Goal: Task Accomplishment & Management: Complete application form

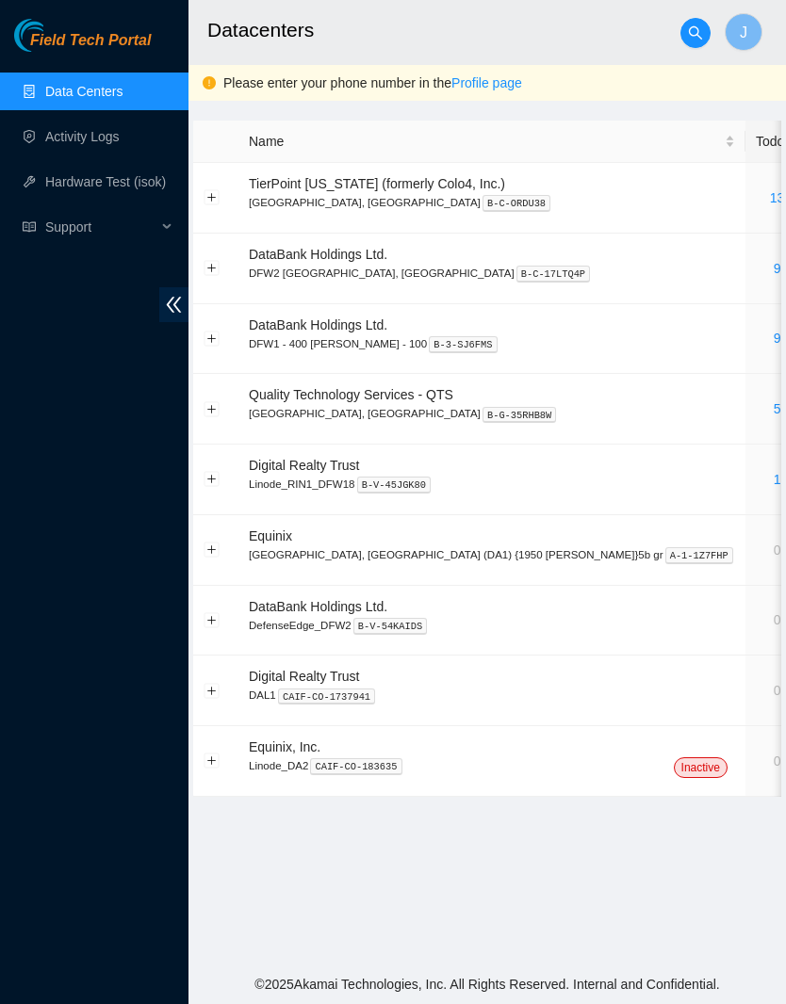
click at [773, 332] on link "9" at bounding box center [777, 338] width 8 height 15
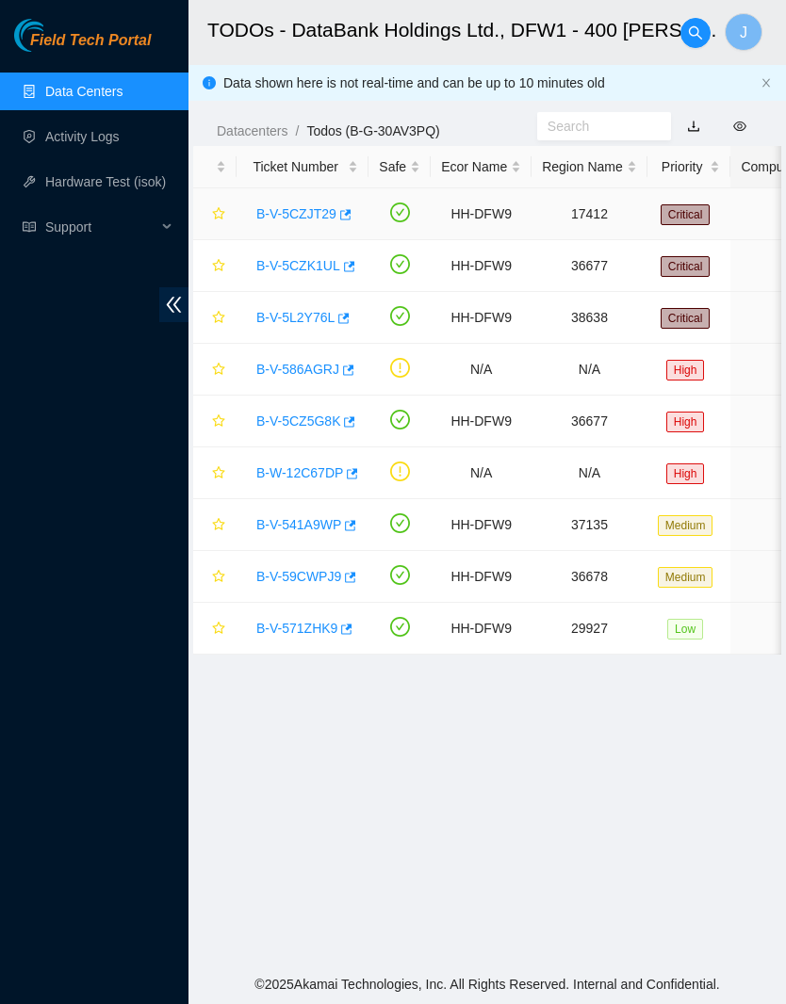
click at [318, 219] on link "B-V-5CZJT29" at bounding box center [296, 213] width 80 height 15
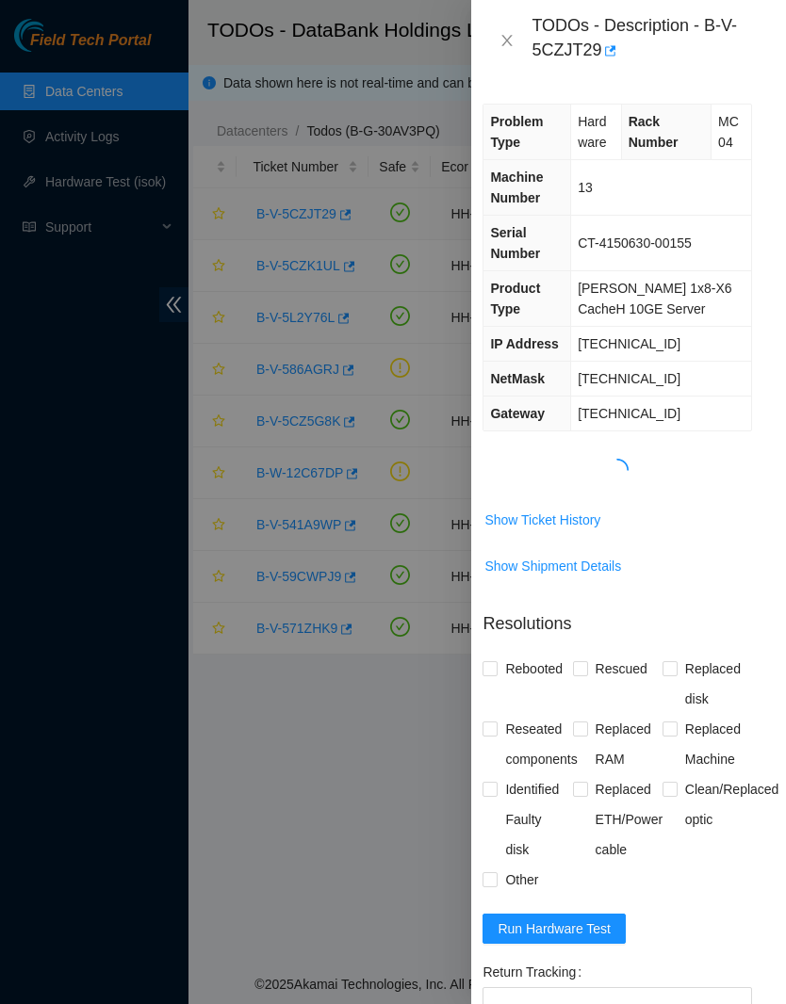
scroll to position [0, 17]
click at [588, 516] on span "Show Ticket History" at bounding box center [542, 520] width 116 height 21
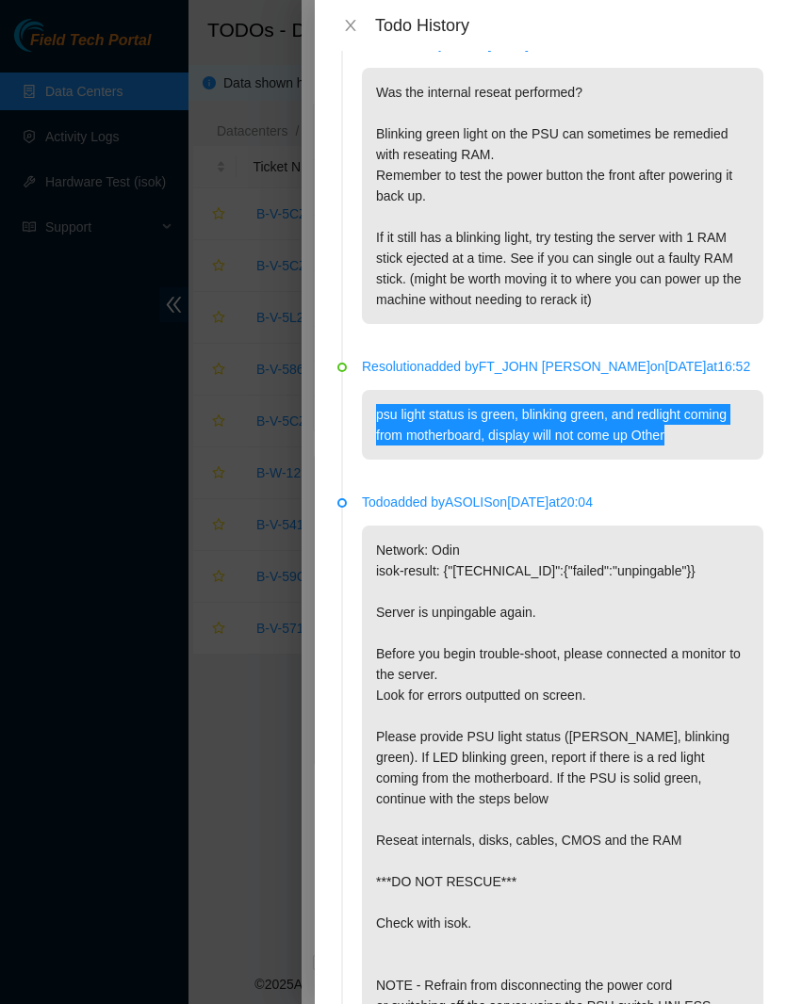
scroll to position [34, 0]
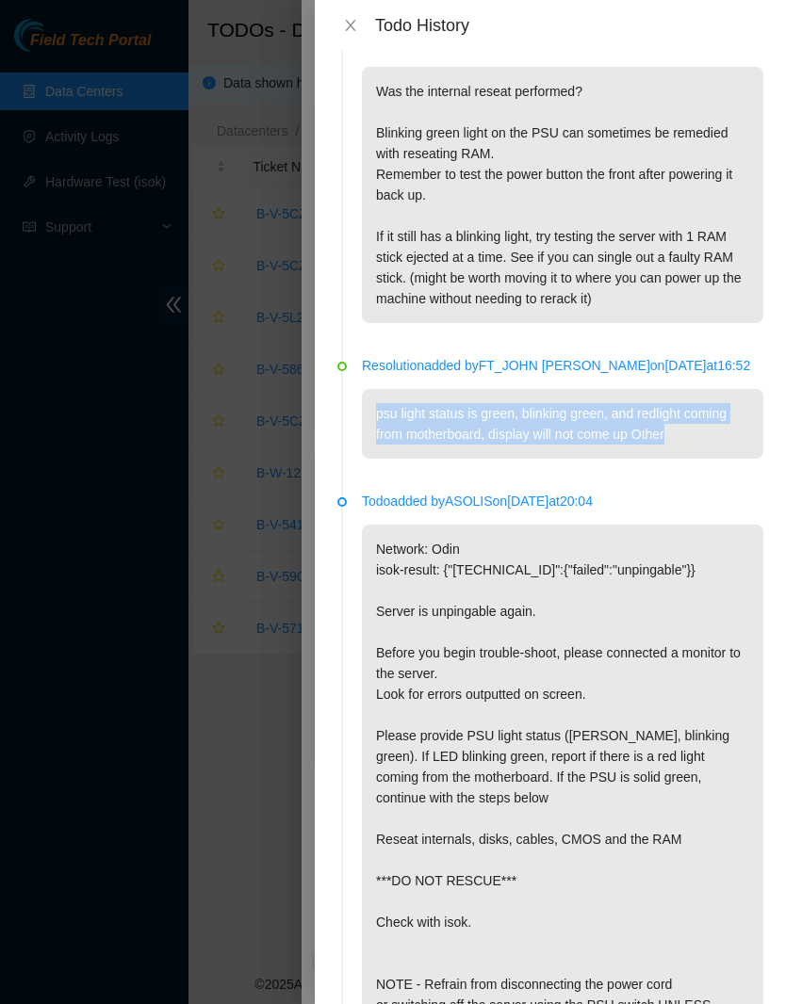
click at [726, 567] on p "Network: Odin isok-result: {"72.246.50.48":{"failed":"unpingable"}} Server is u…" at bounding box center [562, 881] width 401 height 712
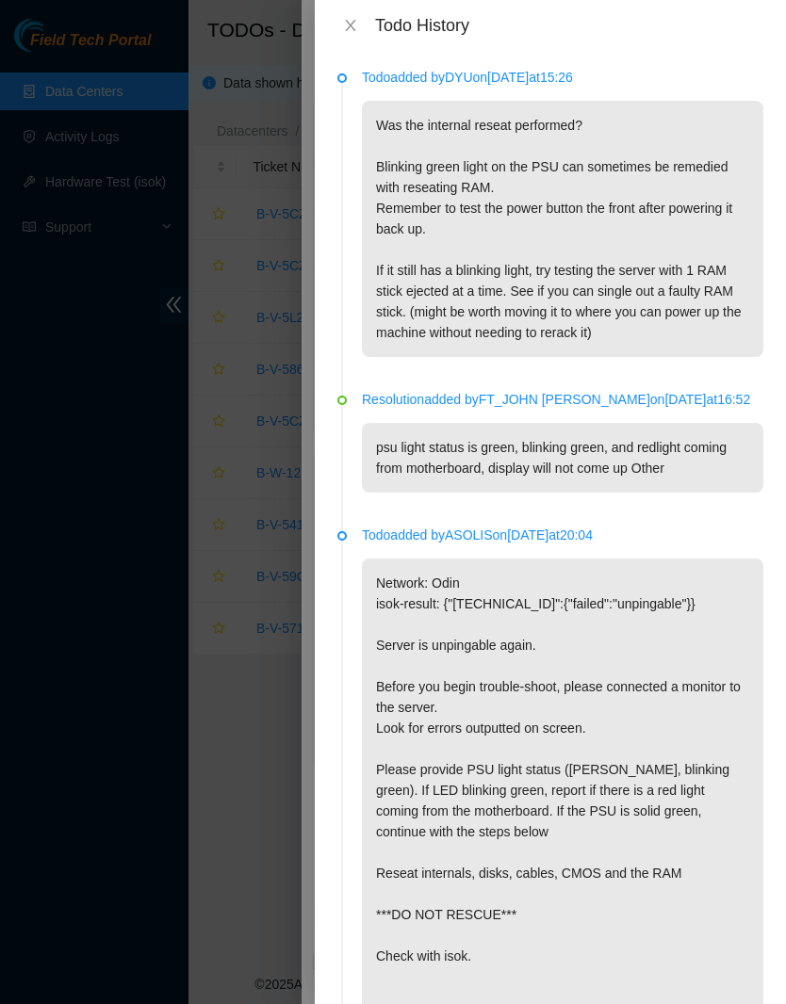
scroll to position [-1, 0]
click at [358, 19] on button "Close" at bounding box center [350, 26] width 26 height 18
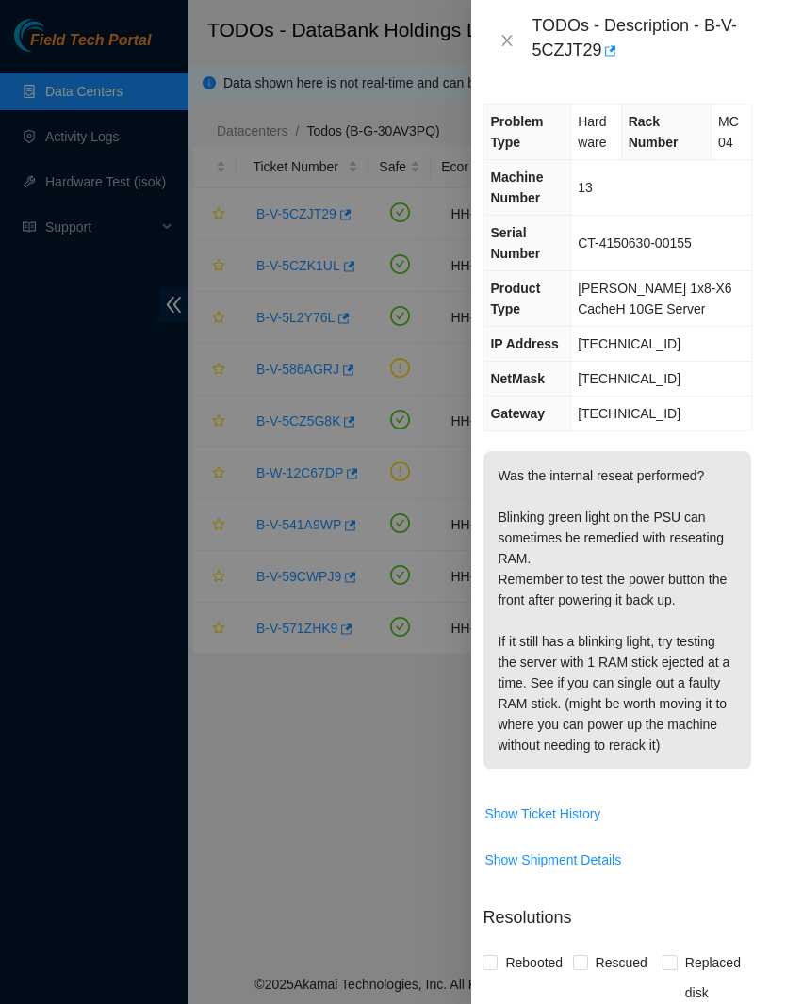
click at [503, 34] on icon "close" at bounding box center [506, 40] width 15 height 15
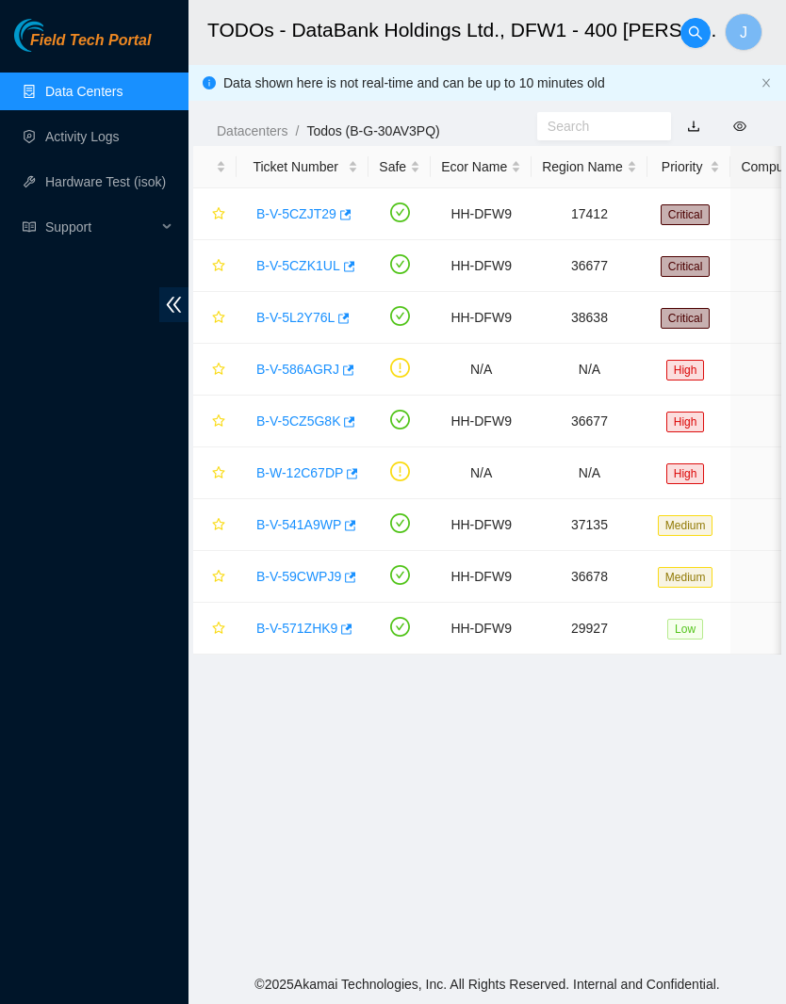
click at [318, 571] on link "B-V-59CWPJ9" at bounding box center [298, 576] width 85 height 15
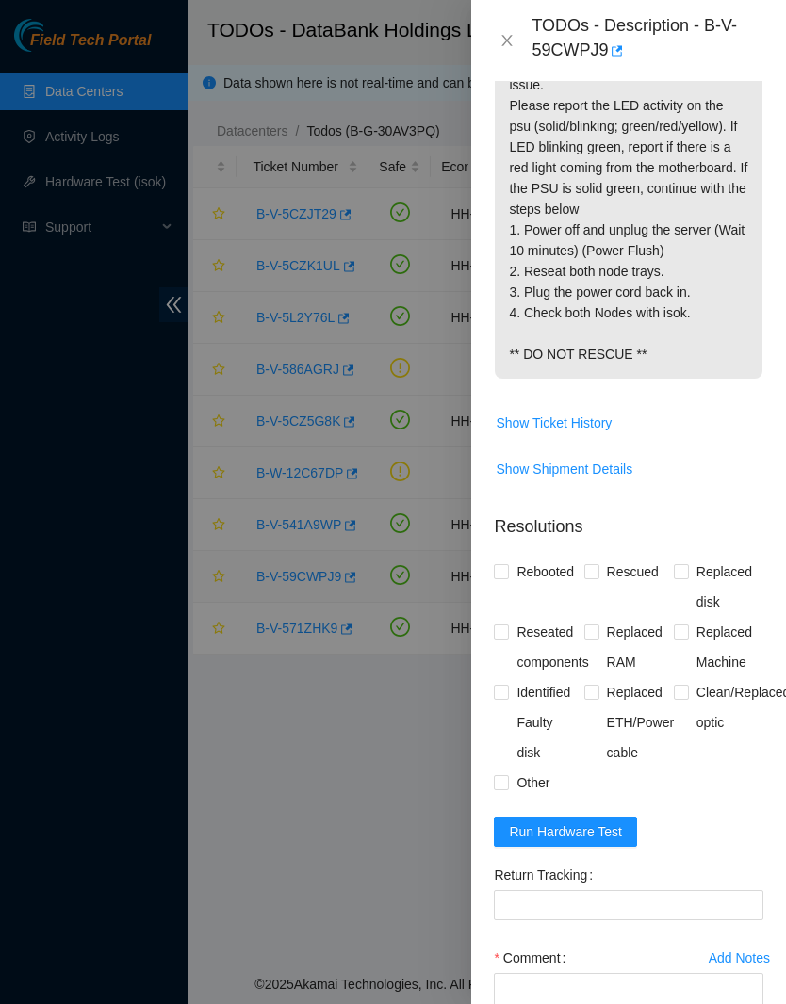
scroll to position [496, -1]
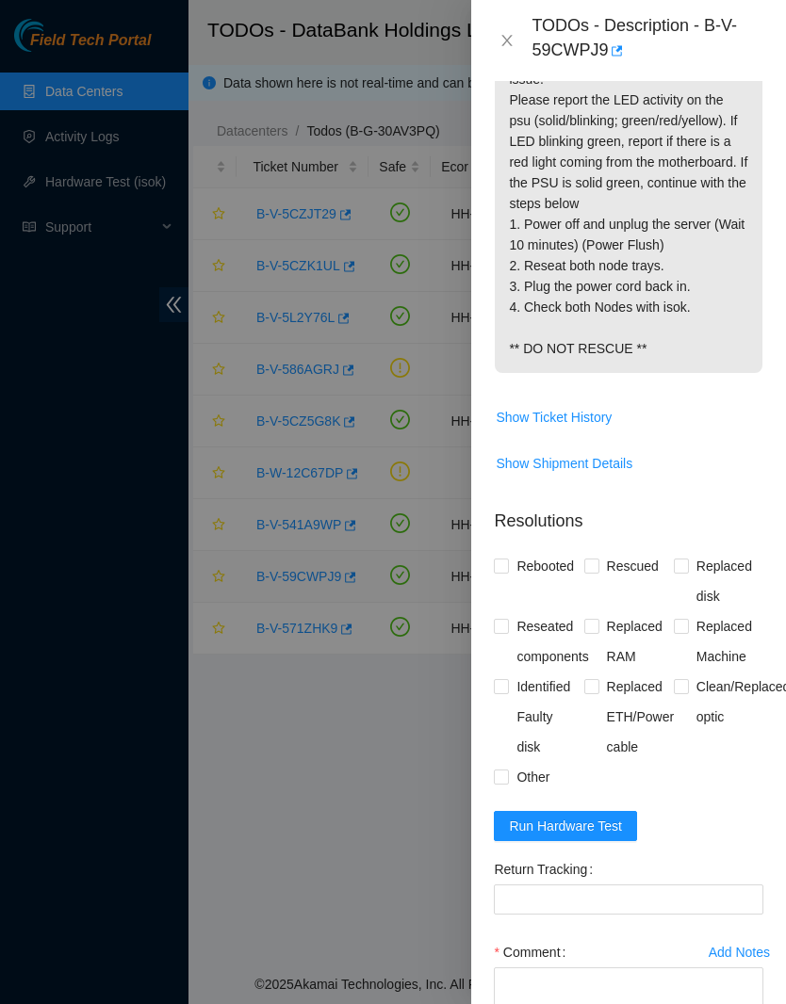
click at [508, 34] on icon "close" at bounding box center [506, 40] width 15 height 15
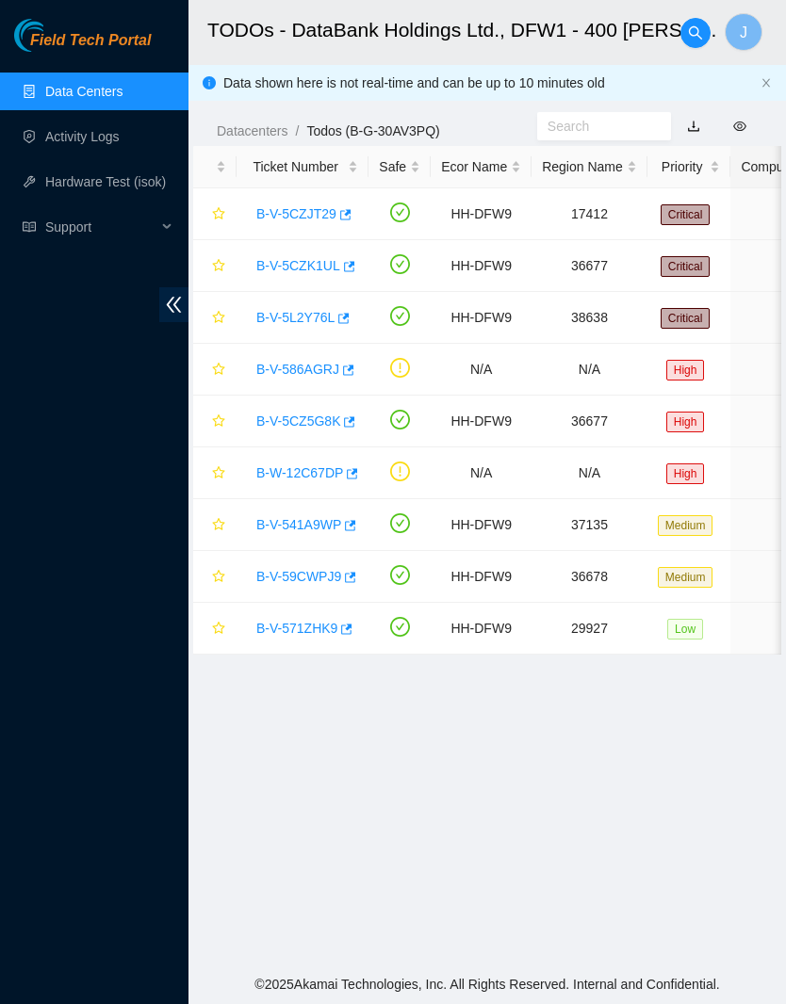
scroll to position [17, 0]
click at [312, 414] on link "B-V-5CZ5G8K" at bounding box center [298, 421] width 84 height 15
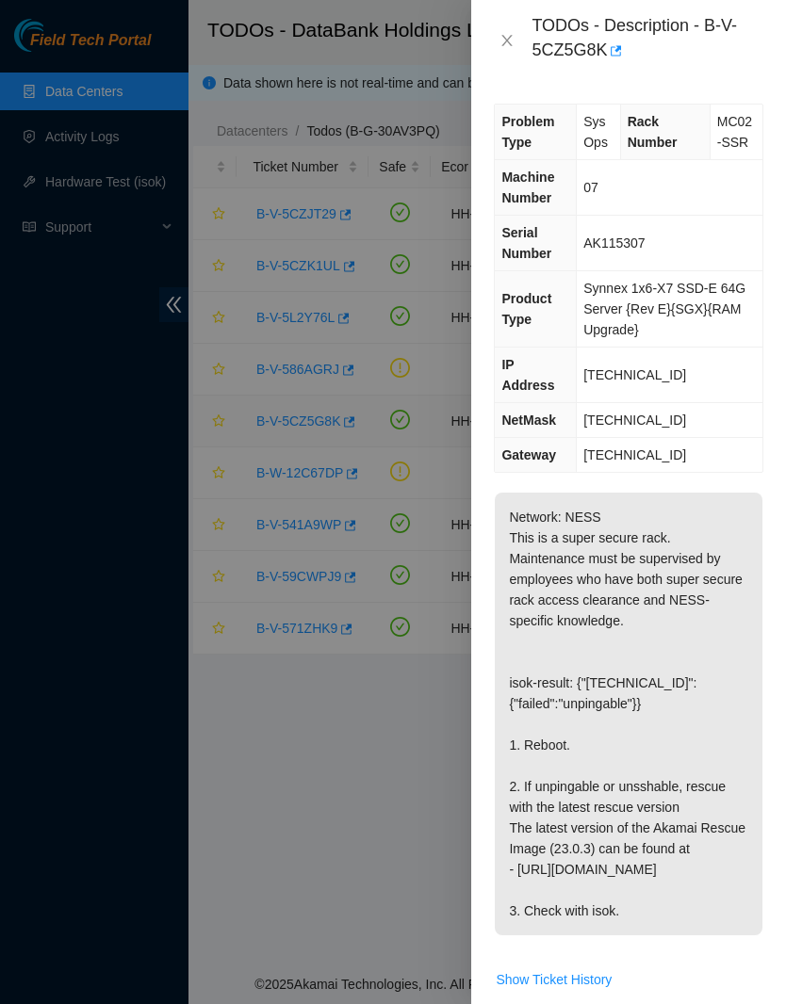
scroll to position [0, 0]
click at [498, 43] on button "Close" at bounding box center [507, 41] width 26 height 18
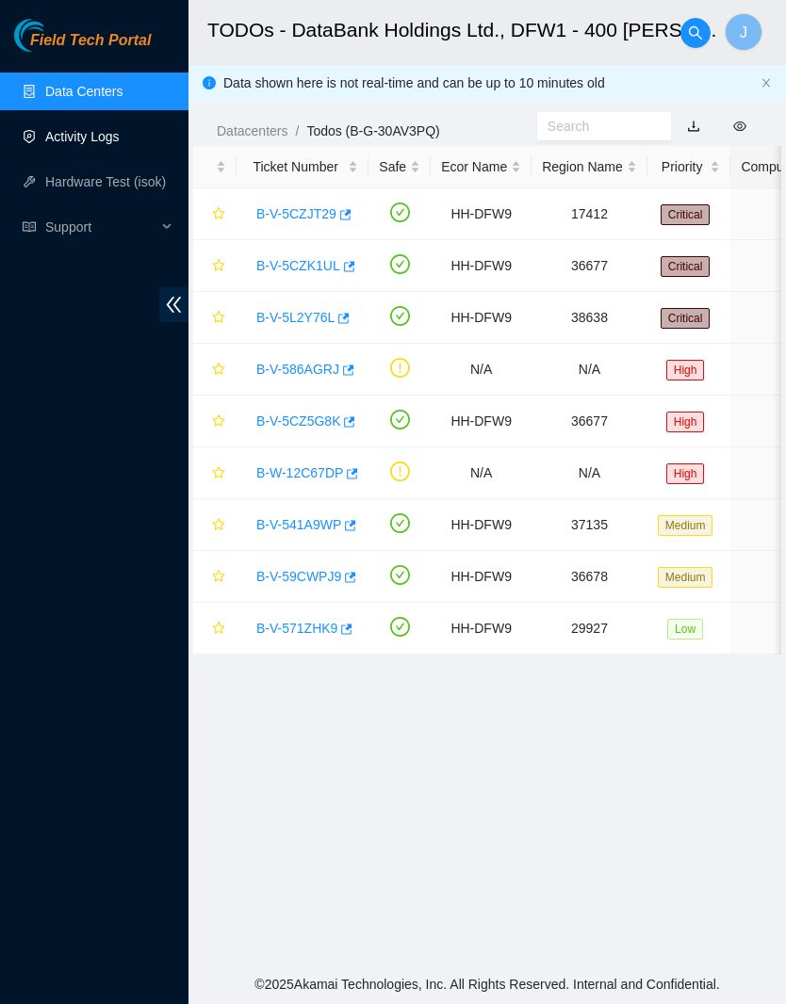
click at [120, 137] on link "Activity Logs" at bounding box center [82, 136] width 74 height 15
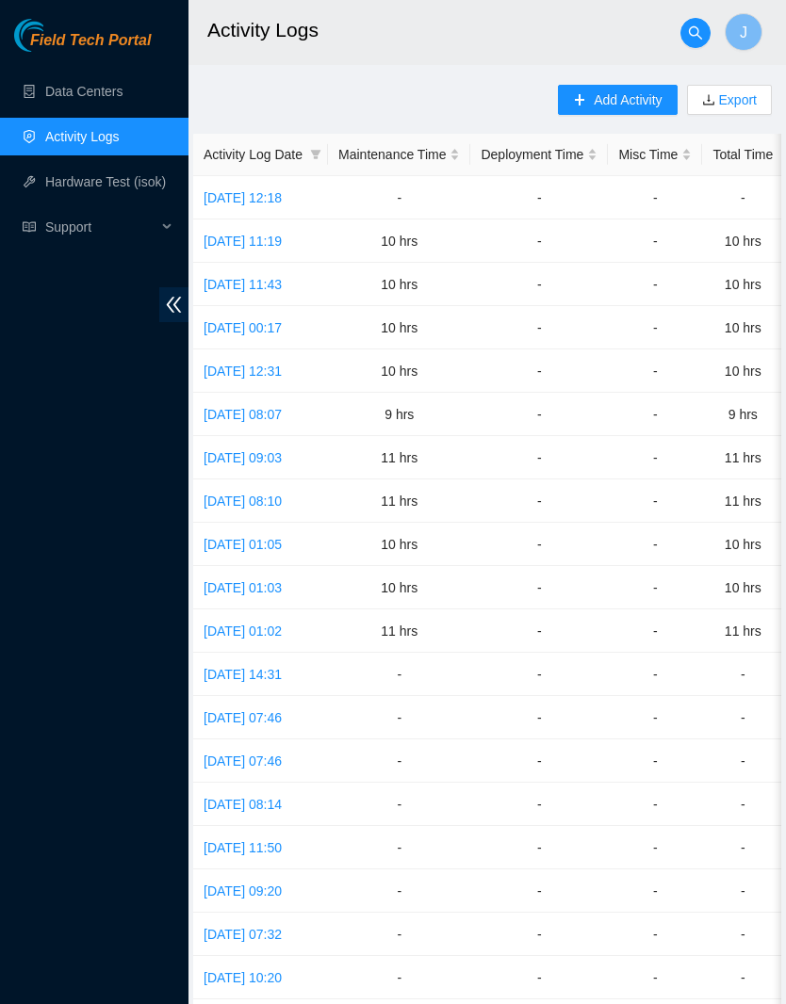
click at [107, 84] on link "Data Centers" at bounding box center [83, 91] width 77 height 15
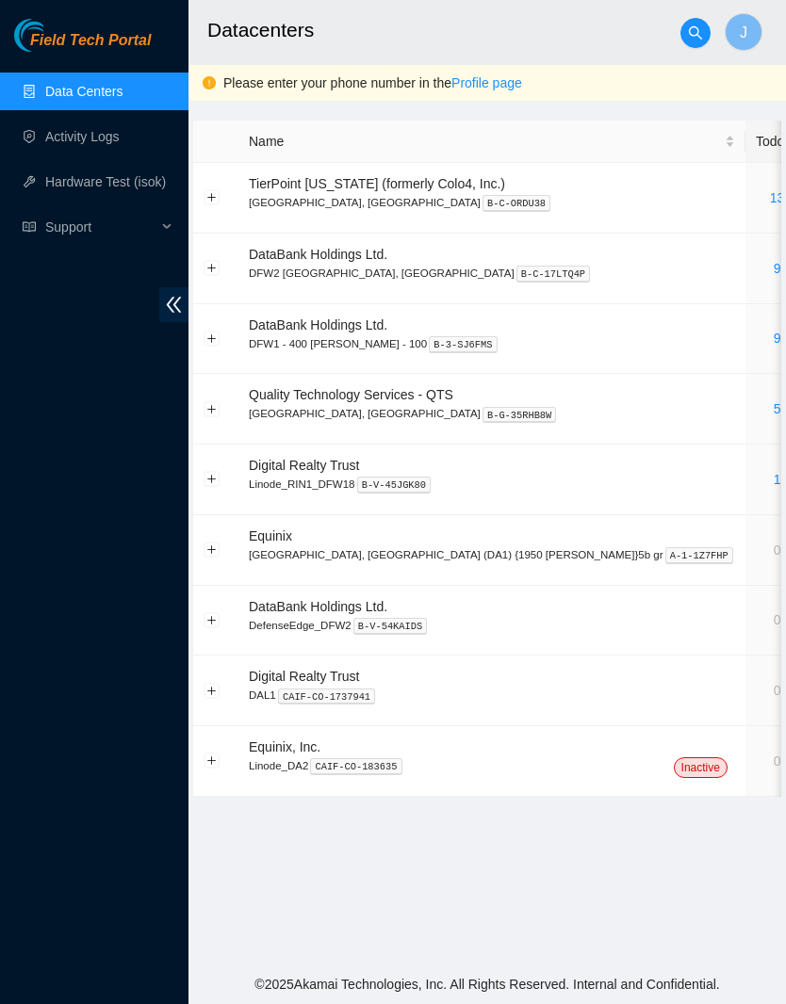
click at [211, 336] on button "Expand row" at bounding box center [211, 338] width 15 height 15
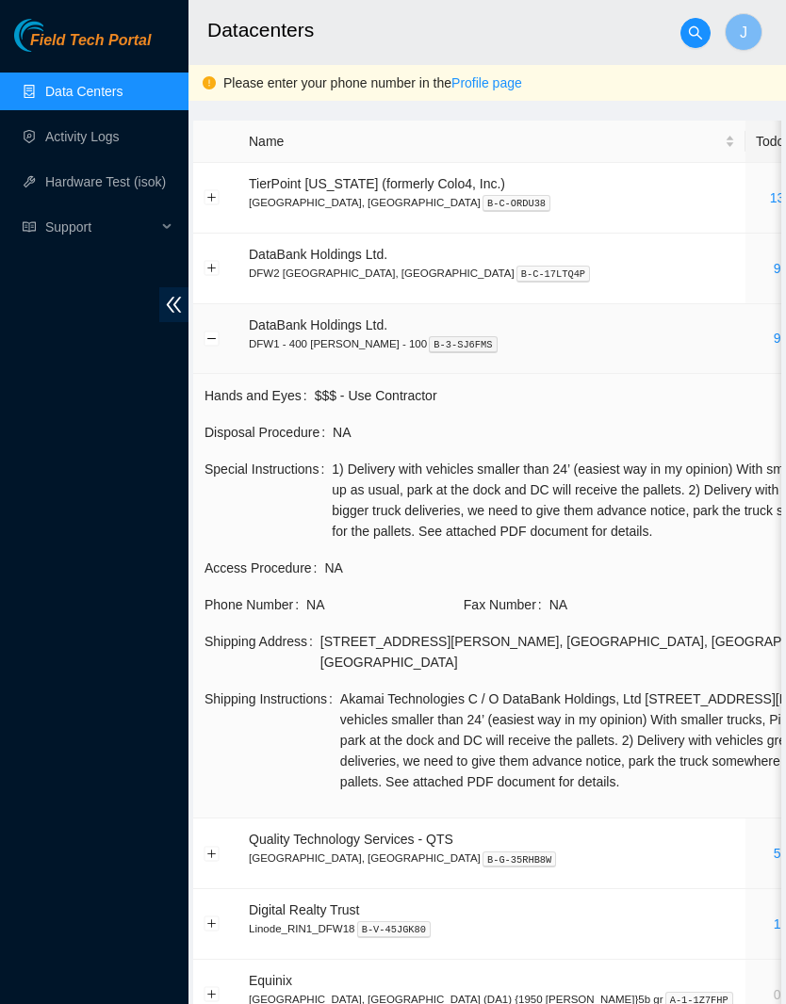
click at [207, 344] on button "Collapse row" at bounding box center [211, 338] width 15 height 15
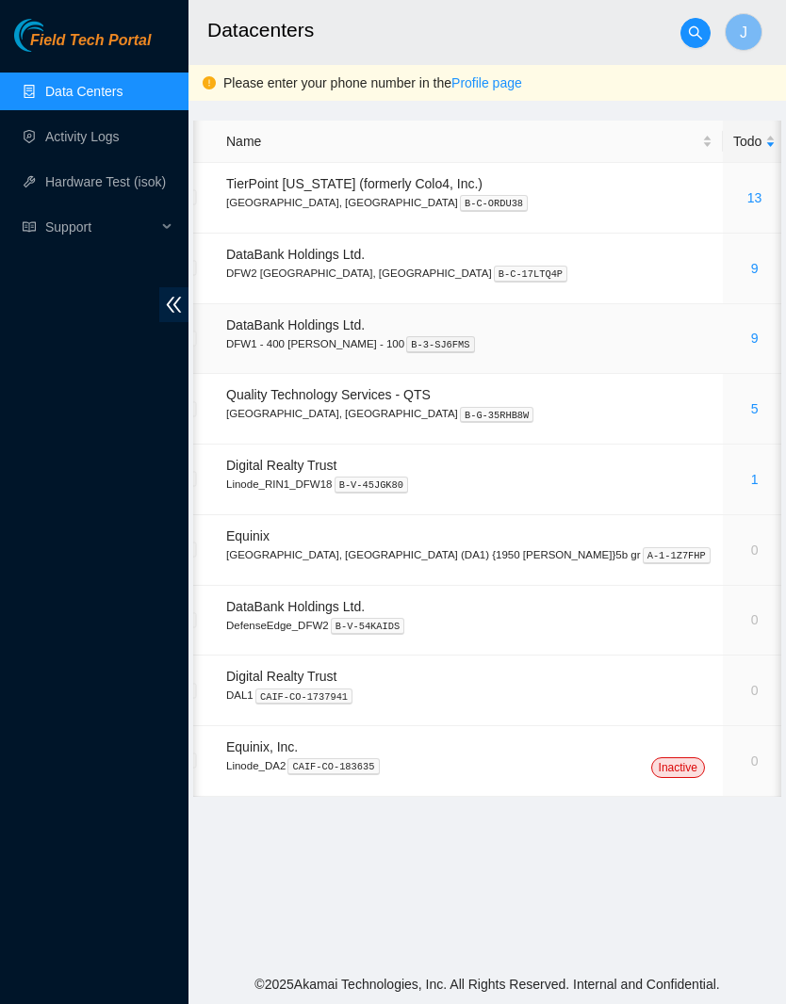
scroll to position [0, 7]
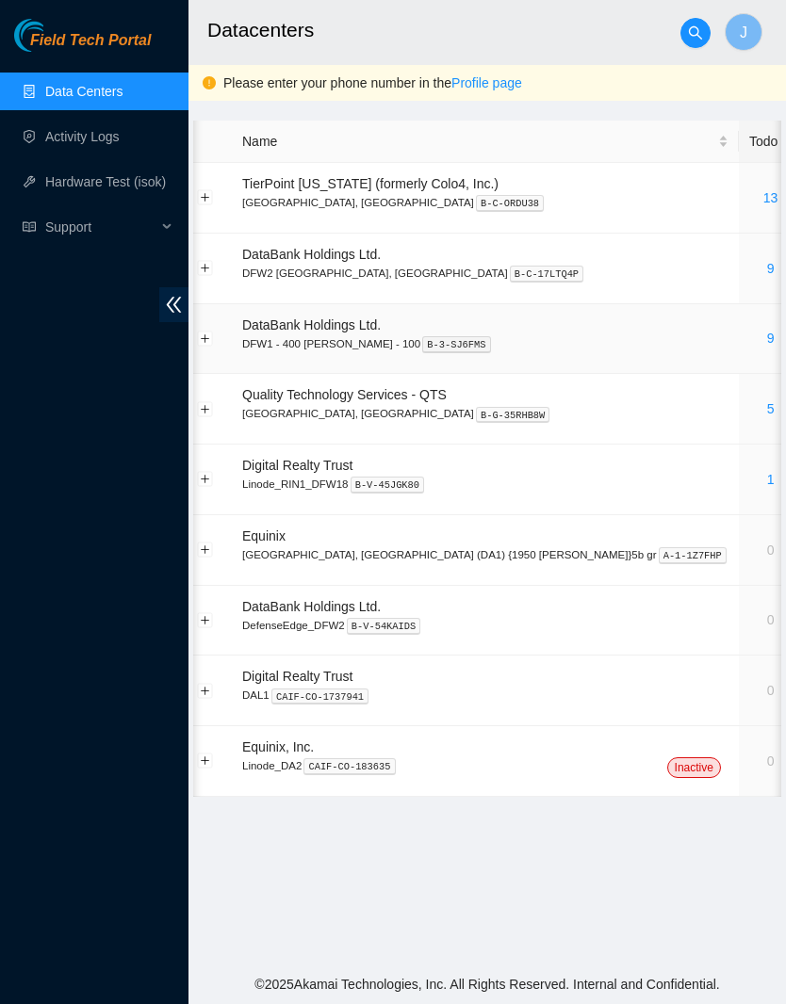
click at [767, 271] on link "9" at bounding box center [771, 268] width 8 height 15
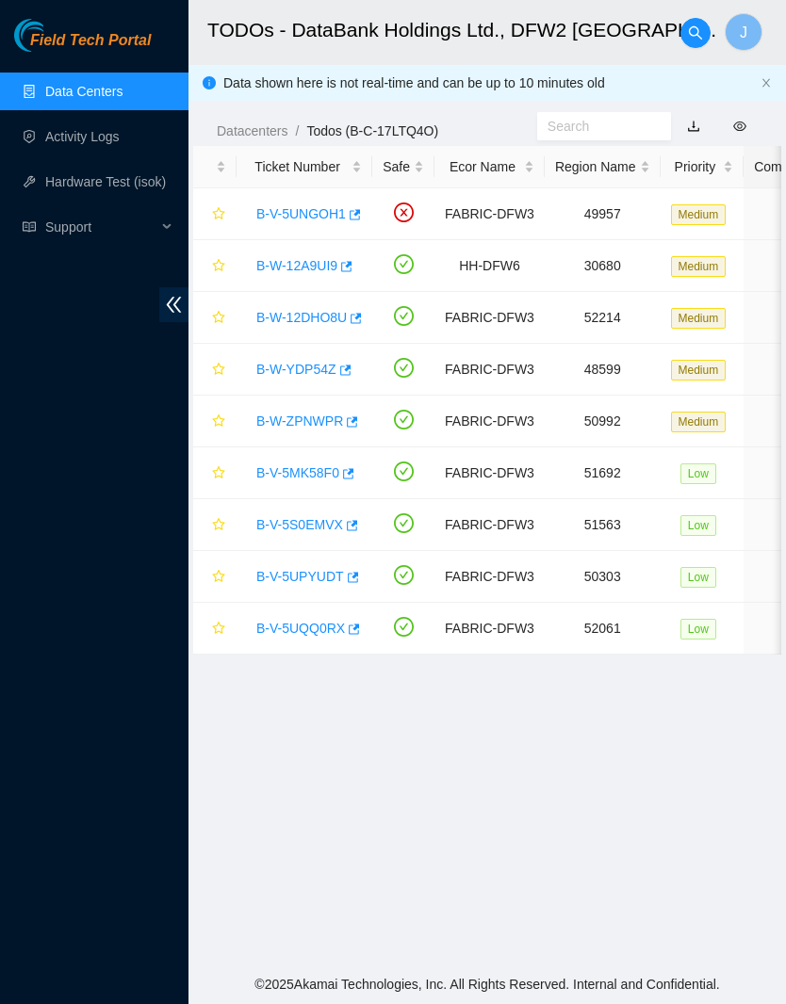
scroll to position [0, -1]
click at [122, 92] on link "Data Centers" at bounding box center [83, 91] width 77 height 15
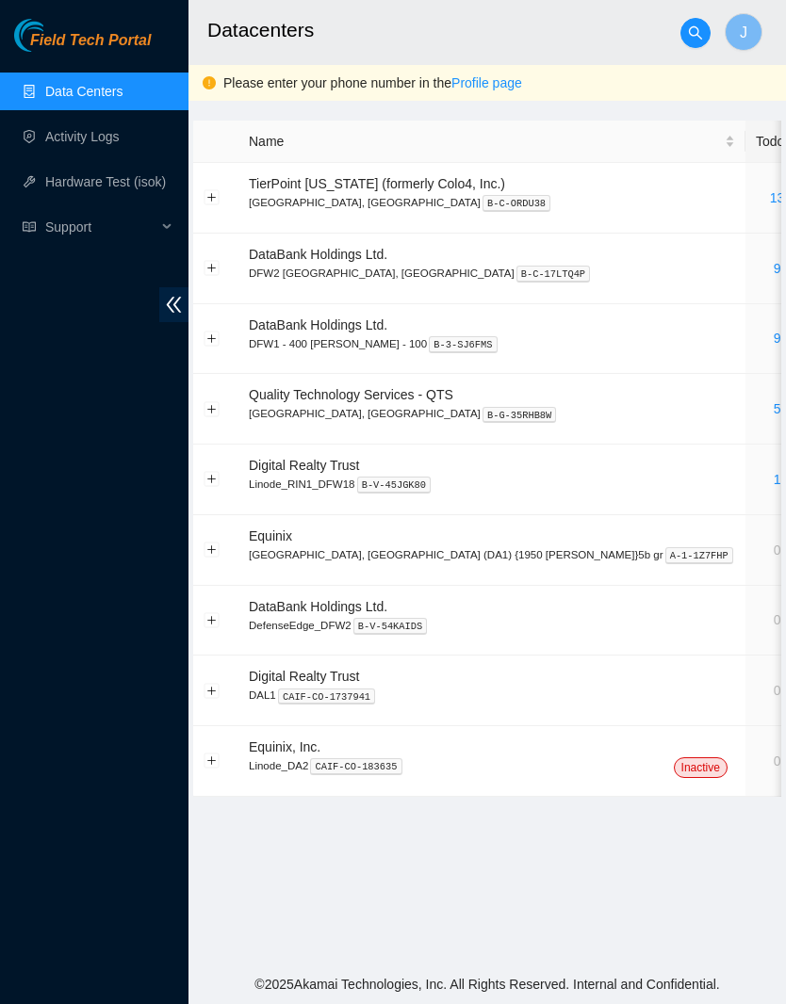
scroll to position [36, 0]
click at [773, 331] on link "9" at bounding box center [777, 338] width 8 height 15
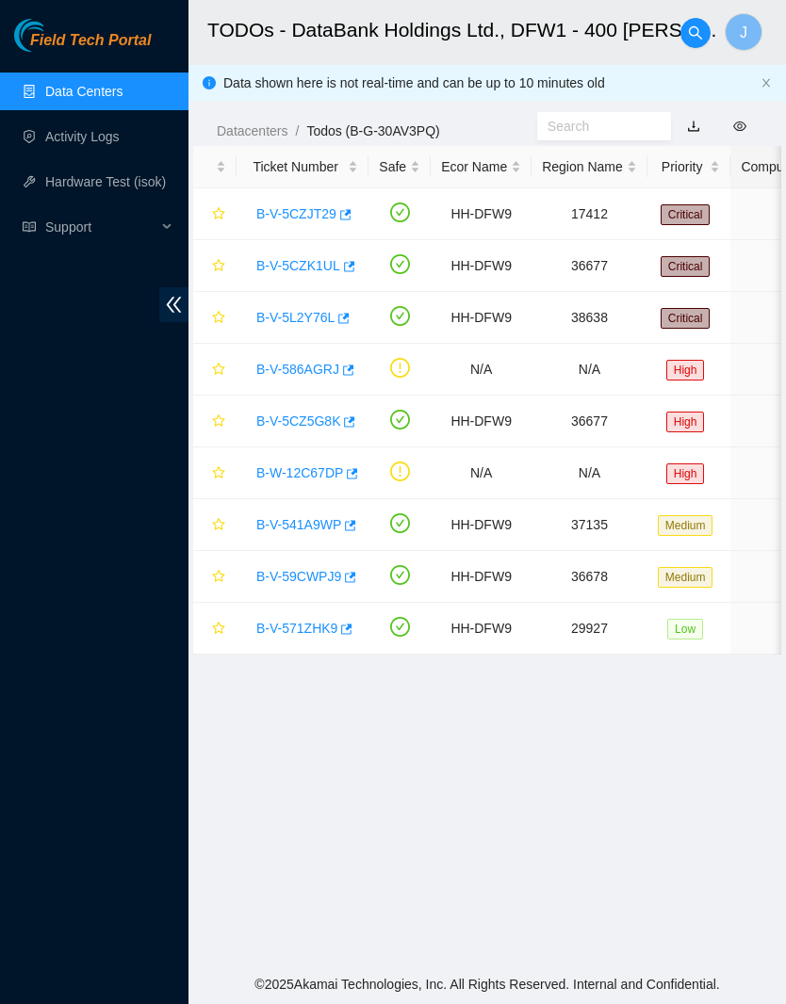
click at [325, 212] on link "B-V-5CZJT29" at bounding box center [296, 213] width 80 height 15
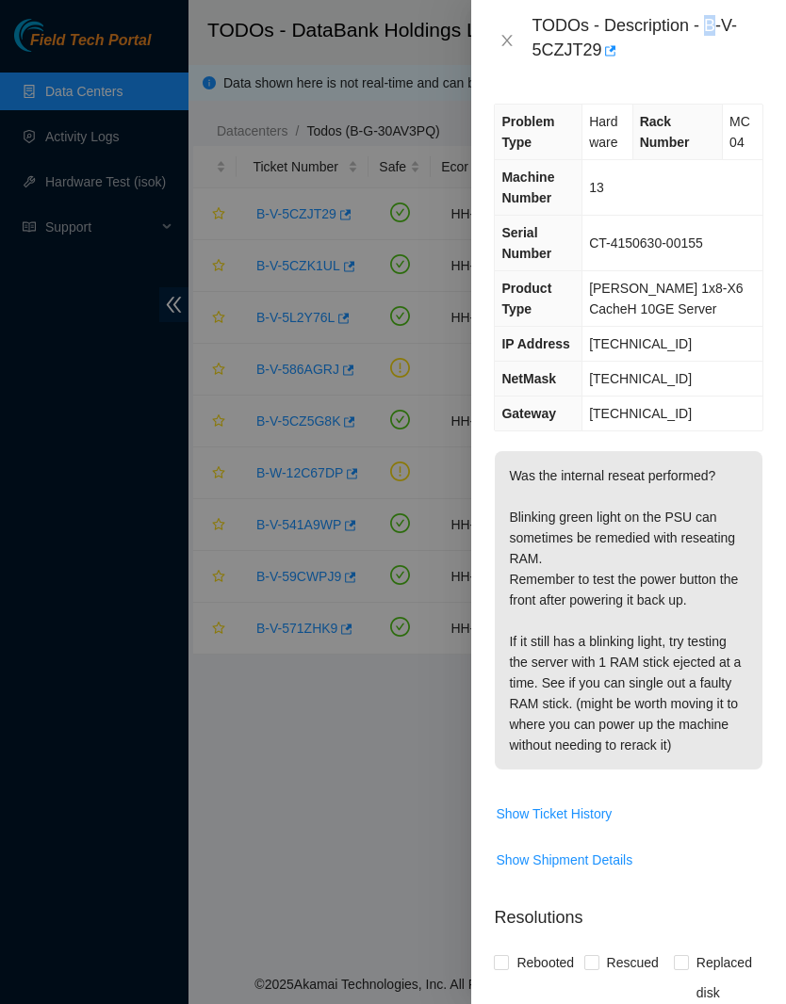
click at [688, 73] on div "TODOs - Description - B-V-5CZJT29" at bounding box center [628, 40] width 315 height 81
click at [724, 82] on div "Problem Type Hardware Rack Number MC04 Machine Number 13 Serial Number CT-41506…" at bounding box center [628, 542] width 315 height 923
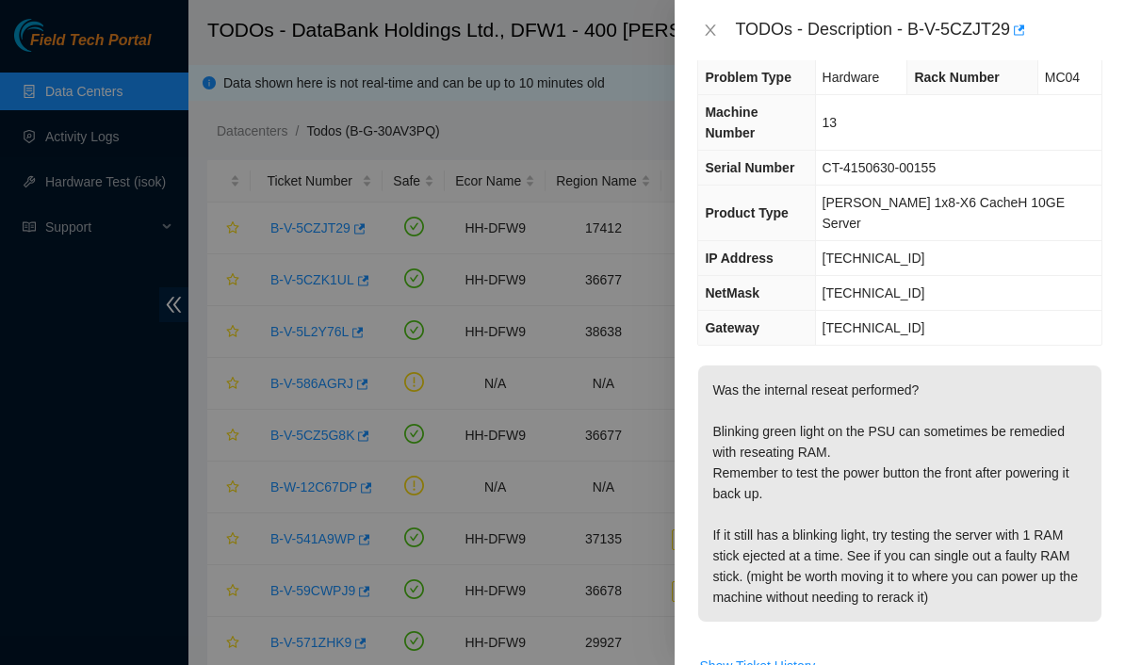
scroll to position [21, 0]
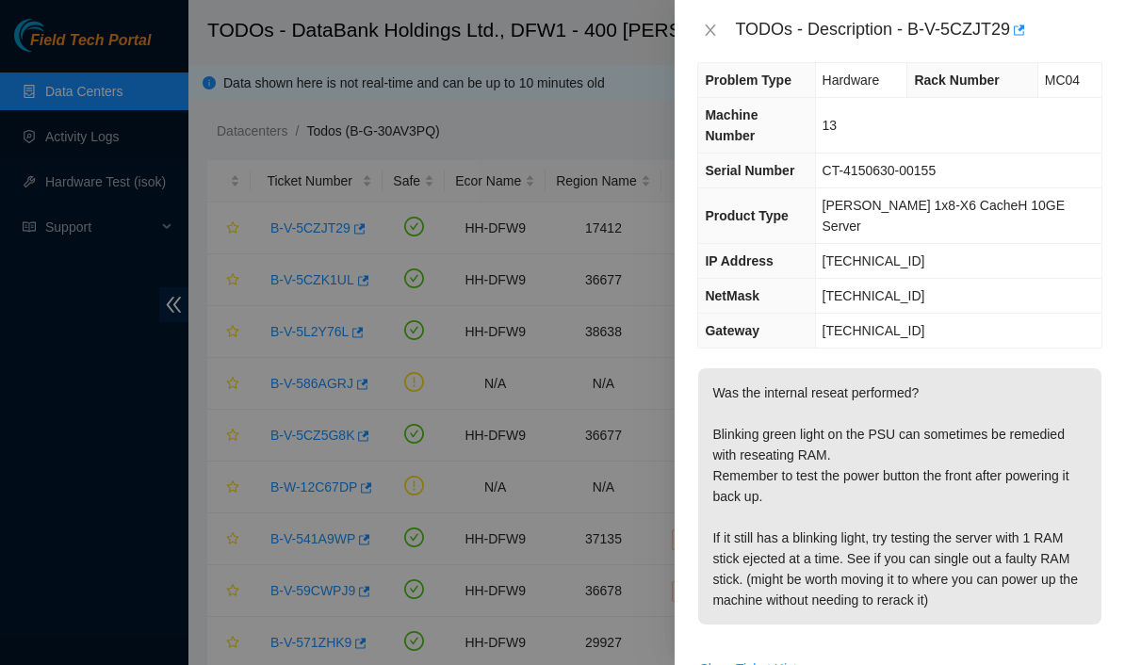
click at [785, 264] on div "Problem Type Hardware Rack Number MC04 Machine Number 13 Serial Number CT-41506…" at bounding box center [900, 362] width 450 height 605
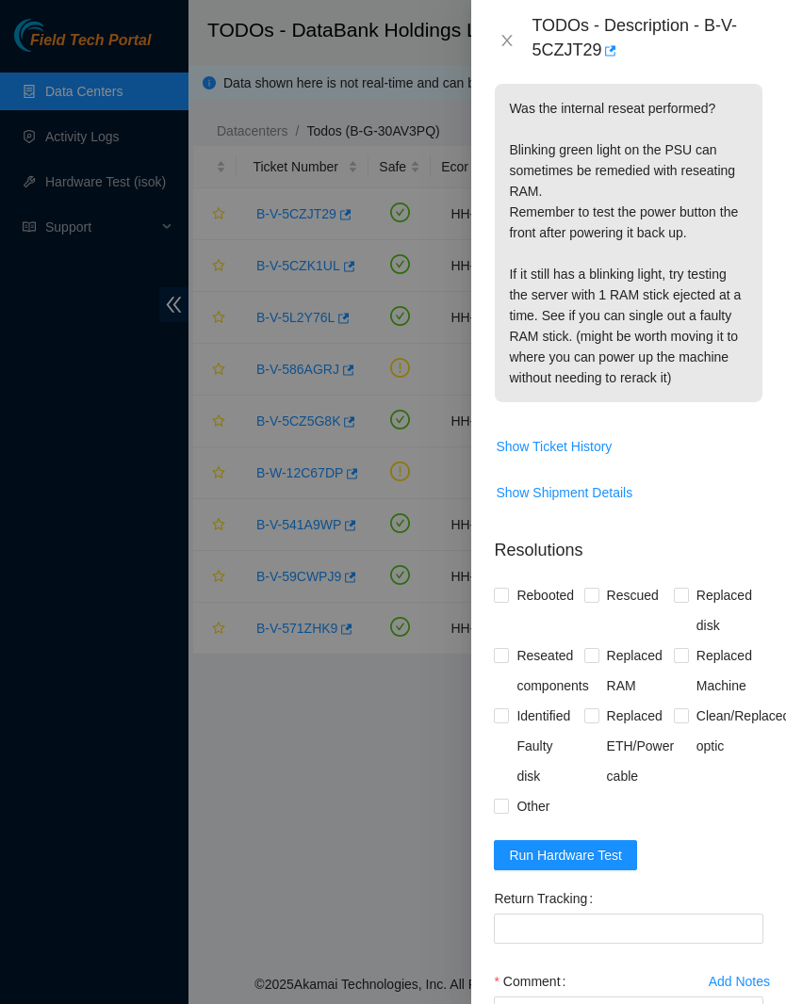
scroll to position [367, 0]
click at [546, 610] on span "Rebooted" at bounding box center [545, 595] width 73 height 30
click at [507, 601] on input "Rebooted" at bounding box center [500, 594] width 13 height 13
checkbox input "true"
click at [555, 678] on span "Reseated components" at bounding box center [552, 671] width 87 height 60
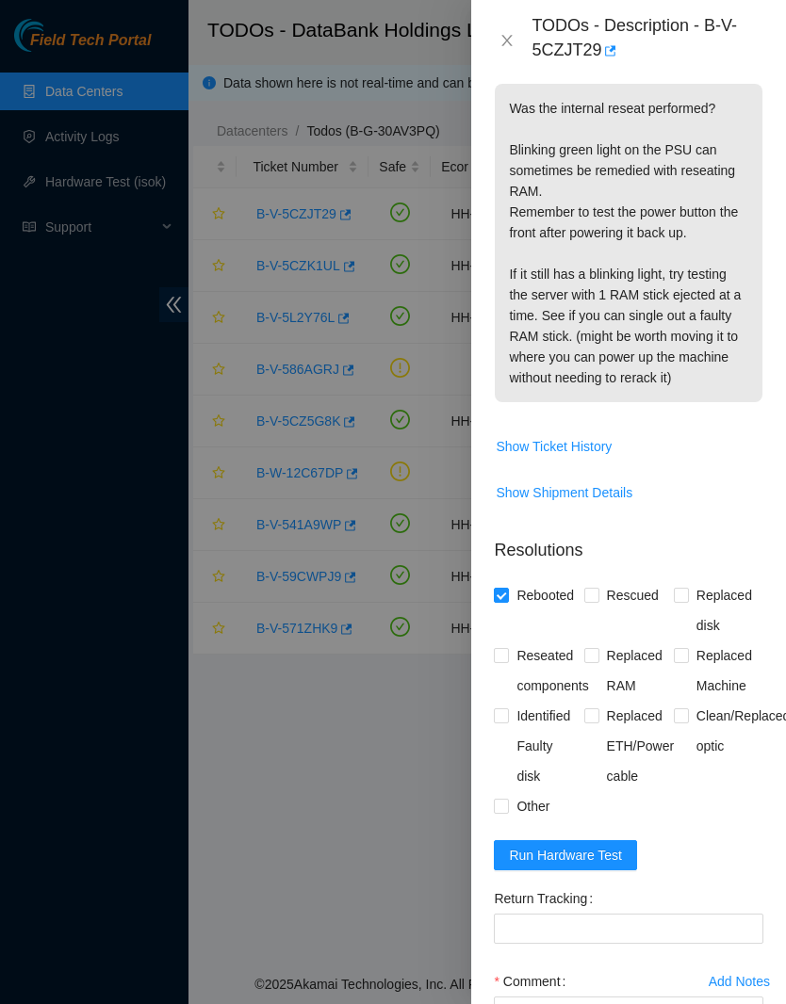
click at [507, 661] on input "Reseated components" at bounding box center [500, 654] width 13 height 13
checkbox input "true"
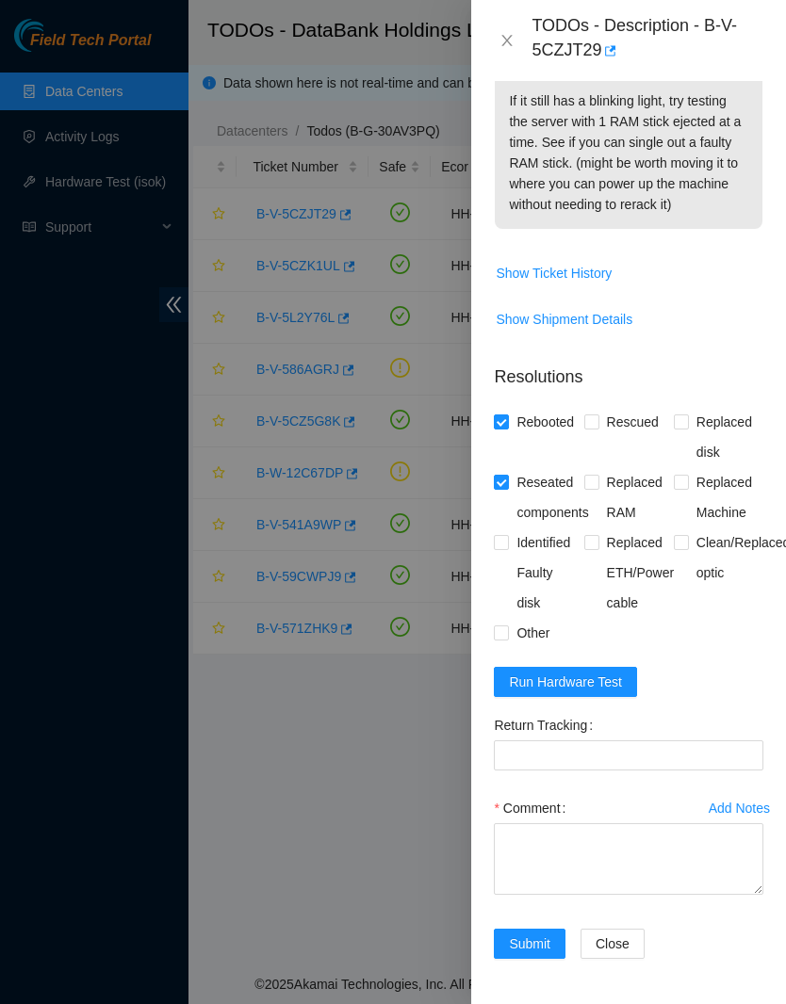
scroll to position [561, 0]
click at [606, 871] on textarea "Comment" at bounding box center [628, 859] width 269 height 72
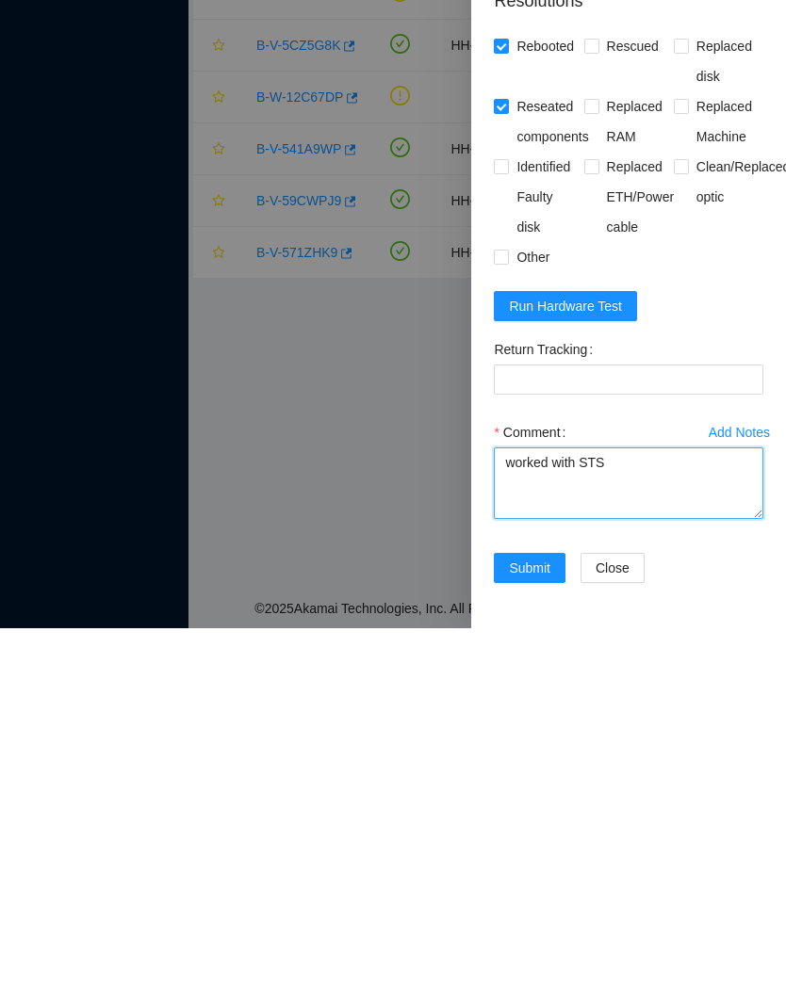
click at [675, 823] on textarea "worked with STS" at bounding box center [628, 859] width 269 height 72
click at [674, 823] on textarea "resat ram sticks, tried each single ram , but green blinking light still persis…" at bounding box center [628, 859] width 269 height 72
click at [509, 823] on textarea "resat ram sticks, tried each single ram , but green blinking light still persis…" at bounding box center [628, 859] width 269 height 72
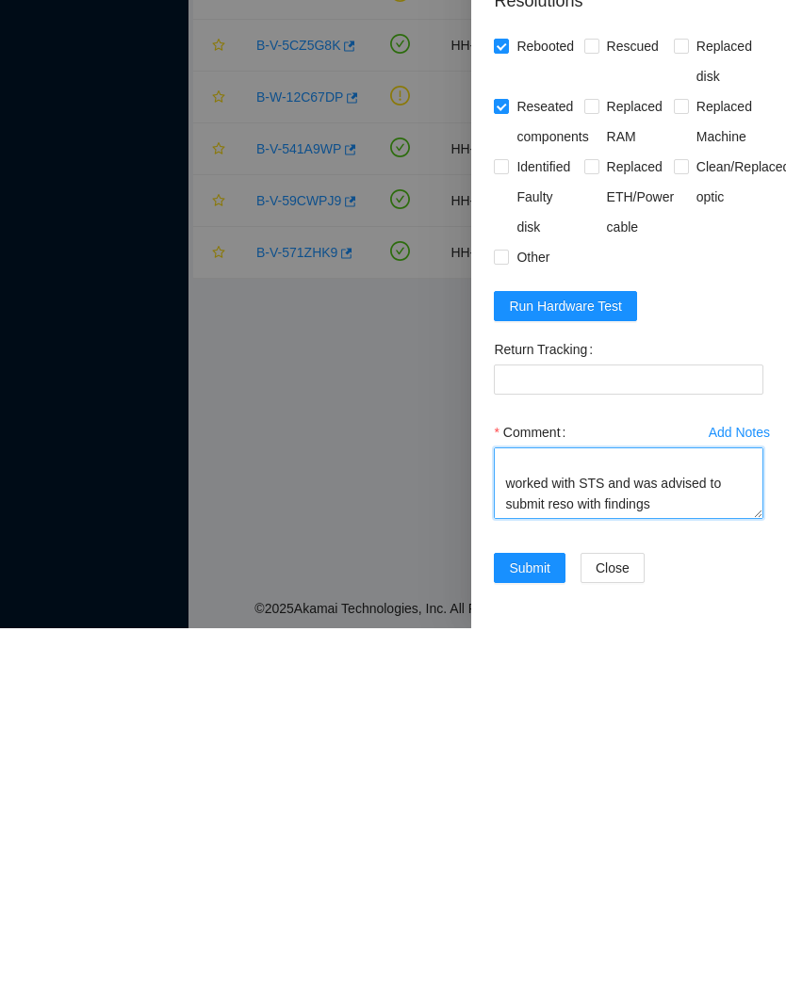
scroll to position [124, 0]
type textarea "resat ram sticks, tried each single ram , and power button in front, but green …"
click at [546, 618] on span "Other" at bounding box center [533, 633] width 48 height 30
click at [507, 626] on input "Other" at bounding box center [500, 632] width 13 height 13
checkbox input "true"
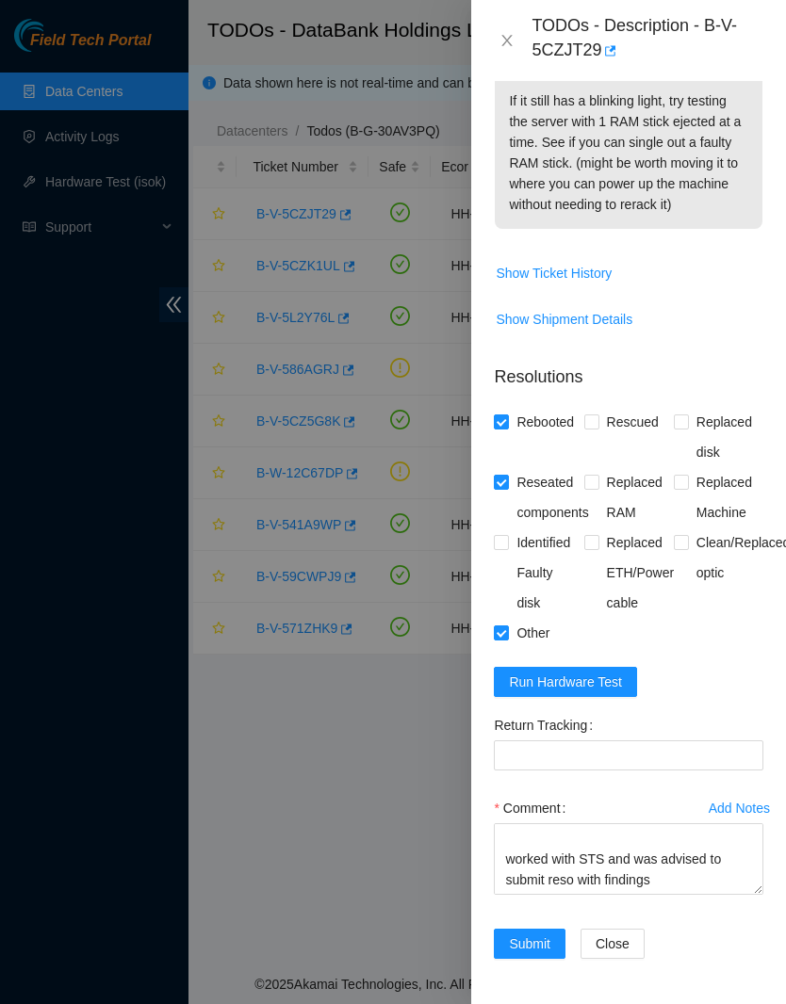
click at [537, 943] on span "Submit" at bounding box center [529, 944] width 41 height 21
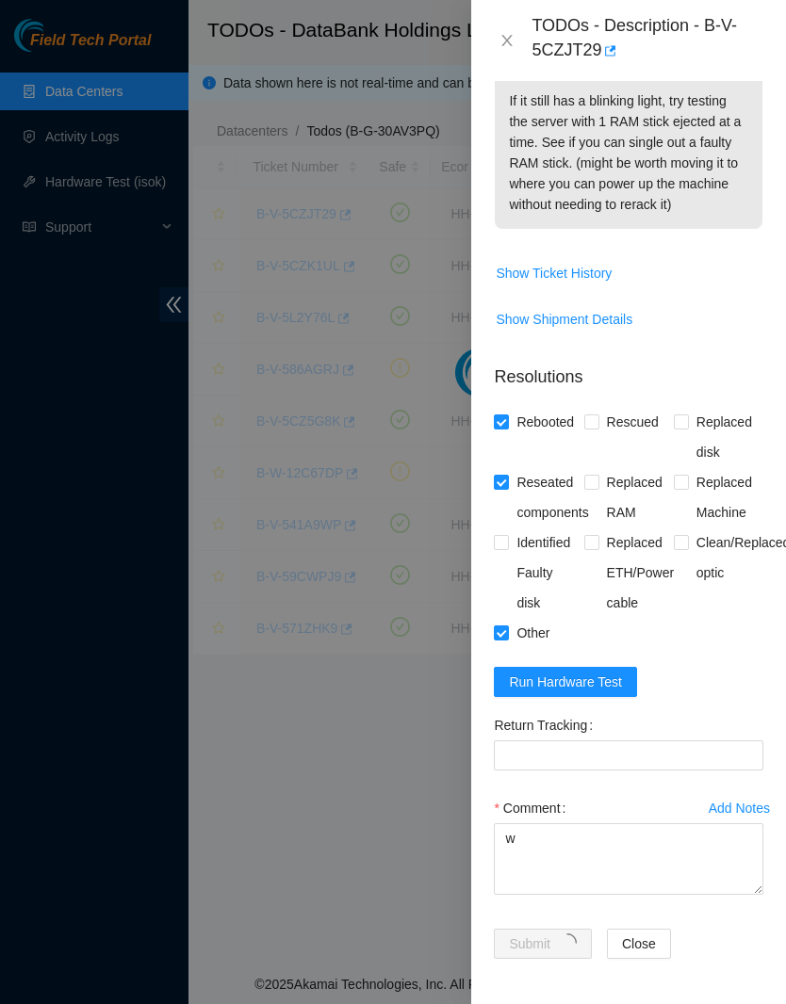
scroll to position [190, 0]
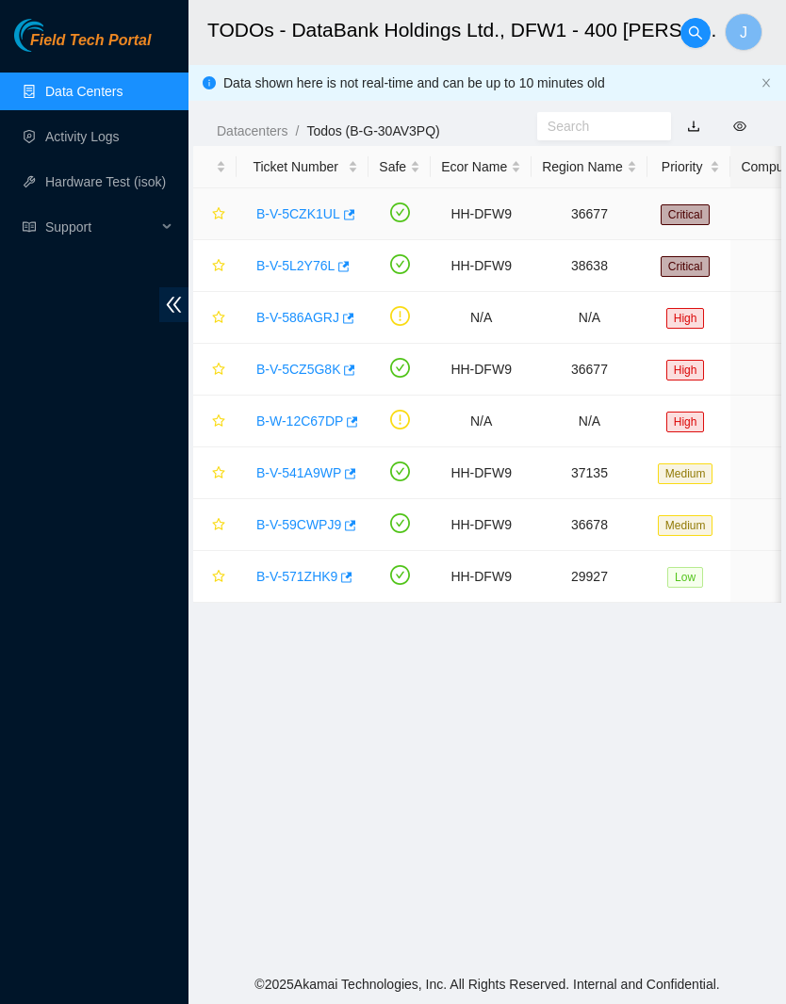
click at [313, 199] on div "B-V-5CZK1UL" at bounding box center [302, 214] width 111 height 30
click at [334, 206] on link "B-V-5CZK1UL" at bounding box center [298, 213] width 84 height 15
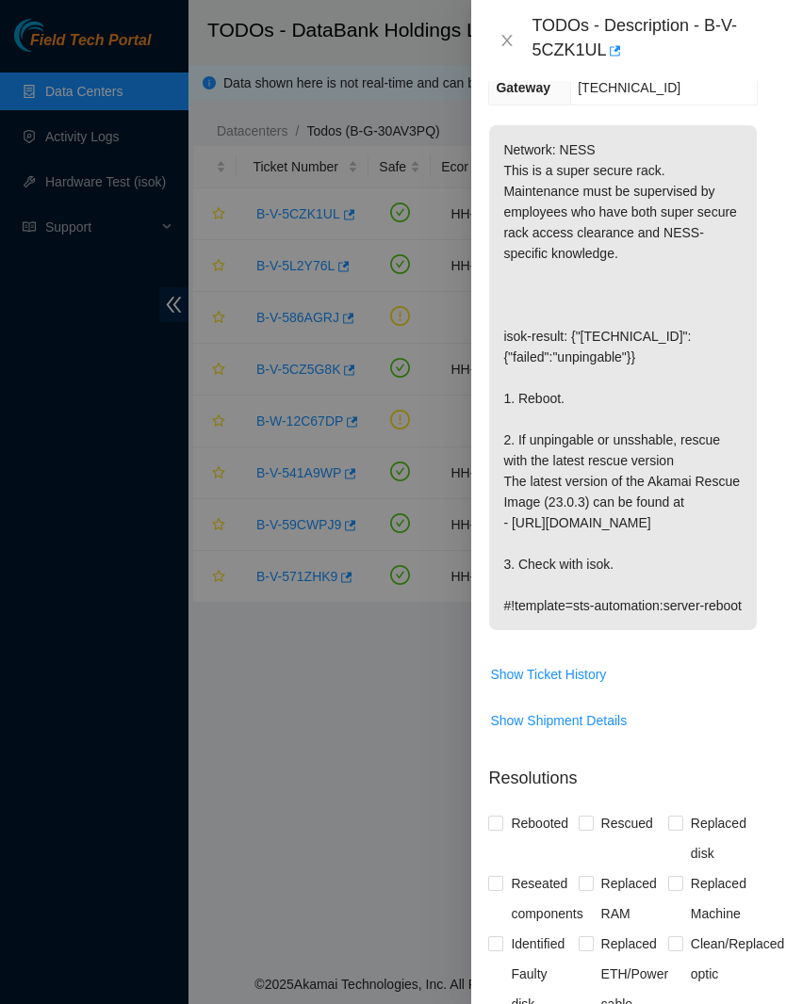
scroll to position [368, 3]
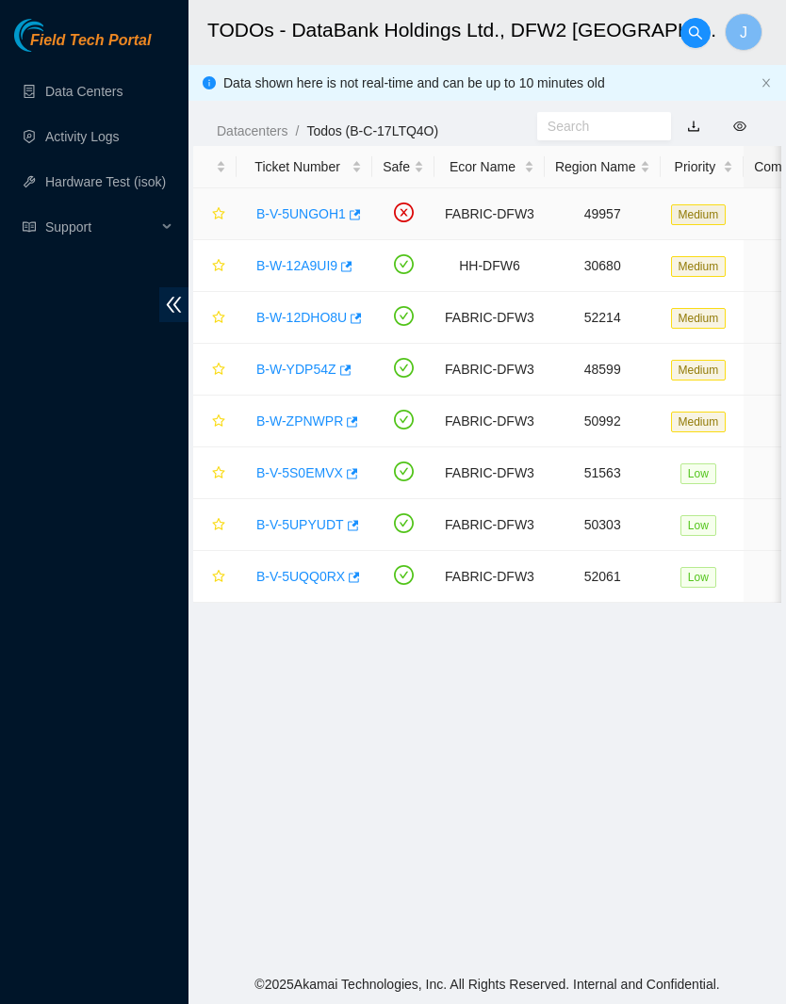
click at [322, 206] on link "B-V-5UNGOH1" at bounding box center [300, 213] width 89 height 15
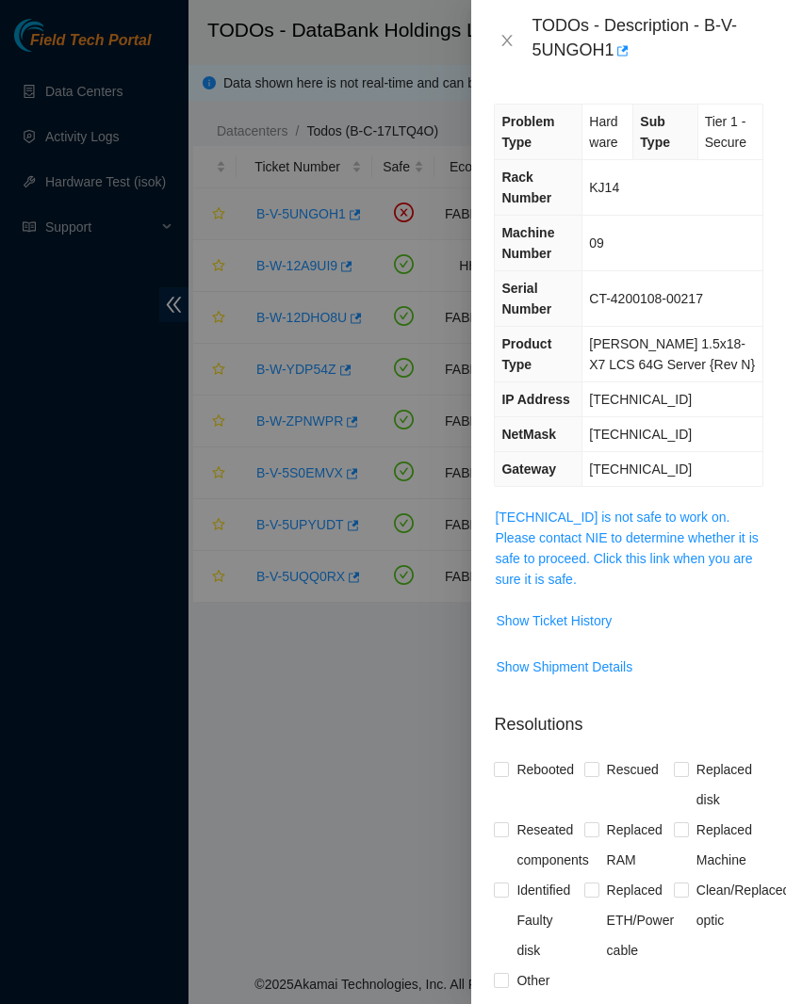
click at [610, 631] on span "Show Ticket History" at bounding box center [554, 620] width 116 height 21
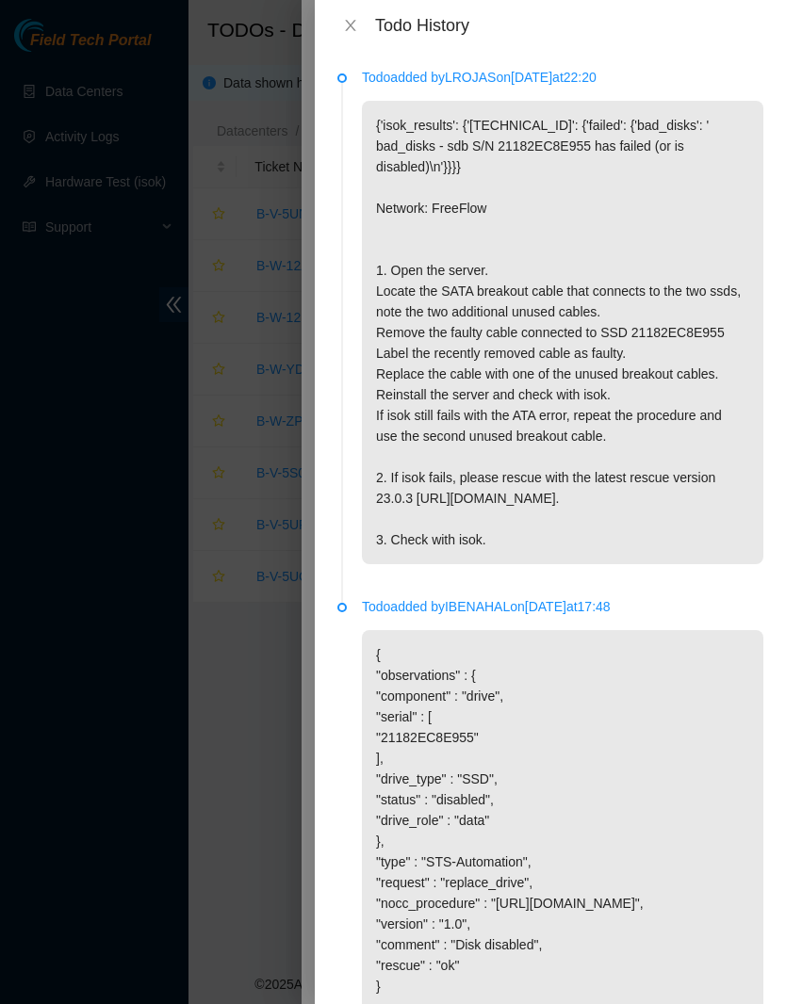
click at [344, 30] on icon "close" at bounding box center [350, 25] width 15 height 15
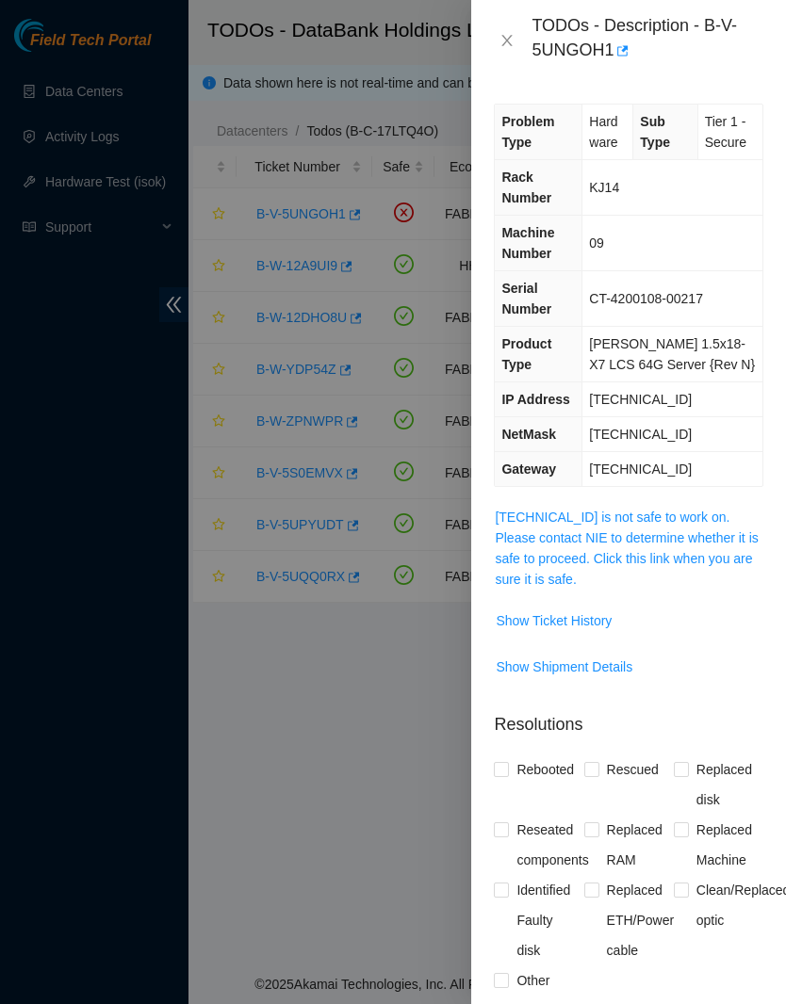
click at [505, 45] on icon "close" at bounding box center [506, 40] width 15 height 15
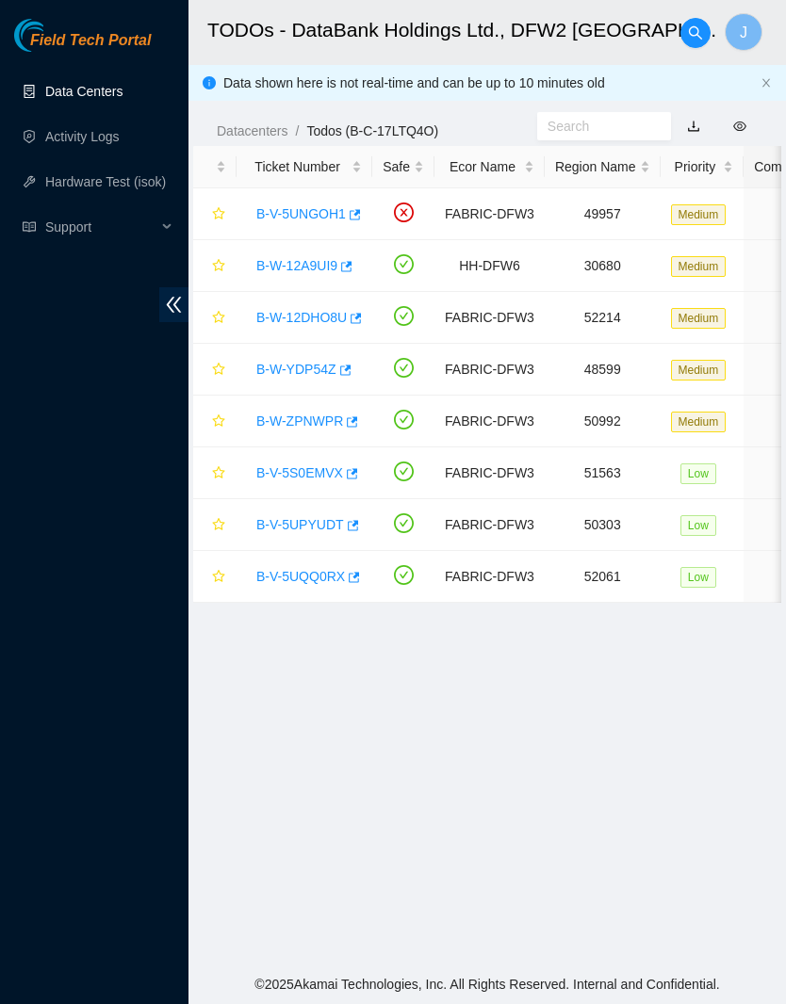
click at [67, 89] on link "Data Centers" at bounding box center [83, 91] width 77 height 15
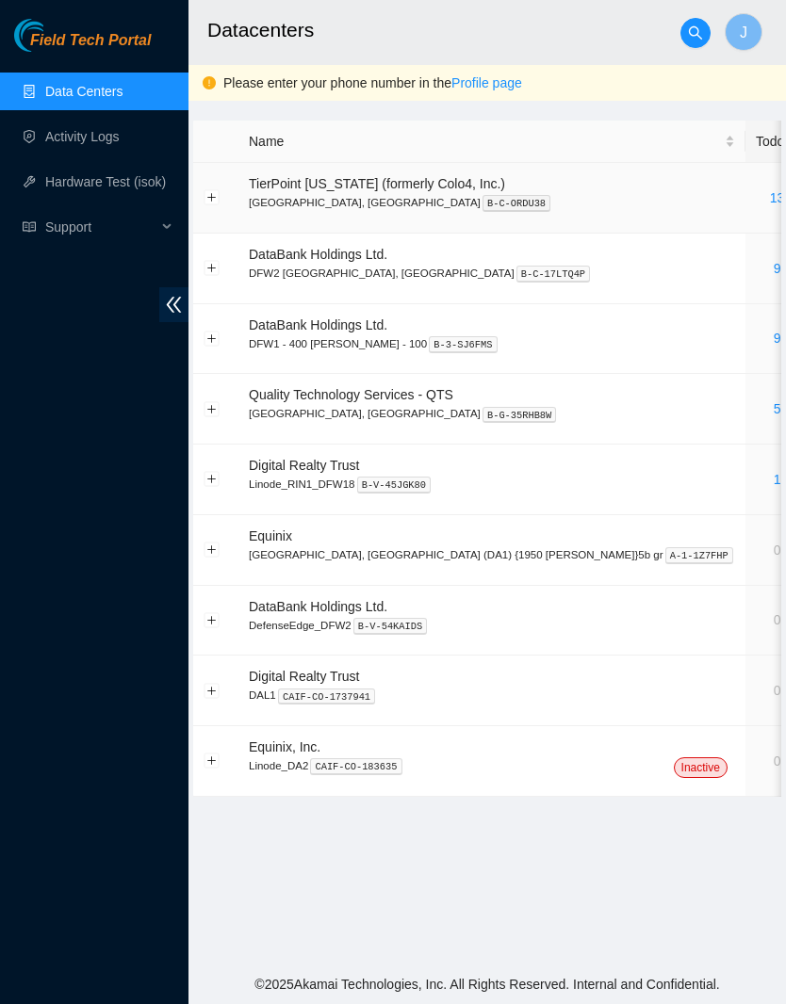
click at [770, 193] on link "13" at bounding box center [777, 197] width 15 height 15
click at [773, 337] on link "9" at bounding box center [777, 338] width 8 height 15
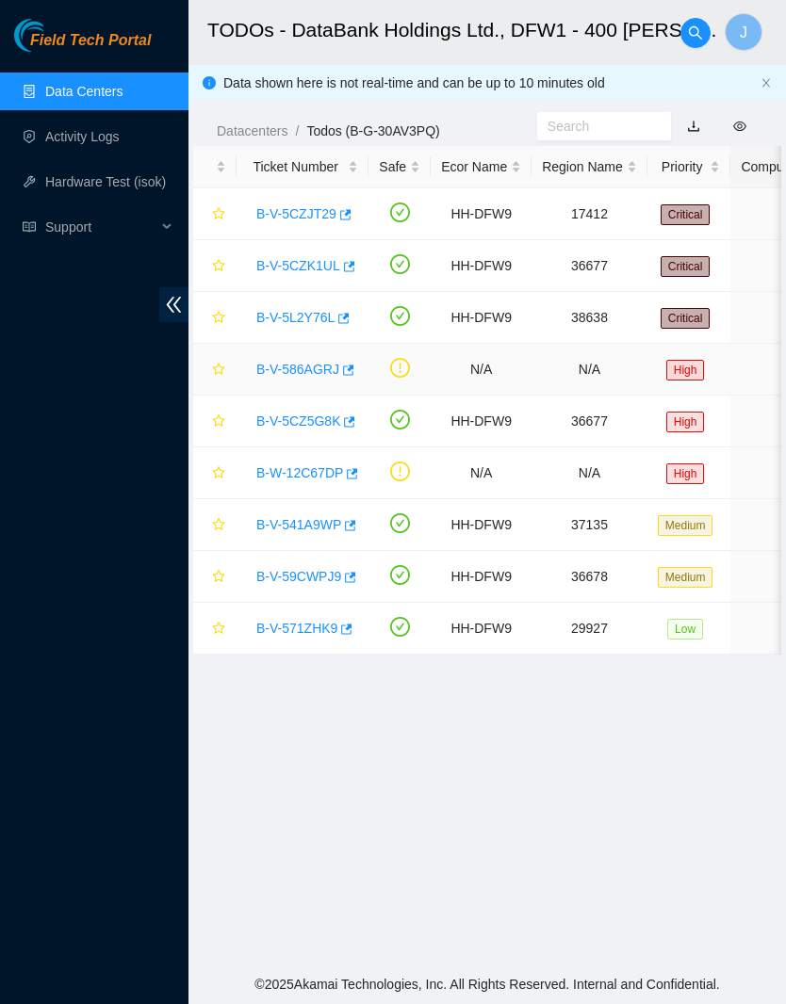
click at [326, 369] on link "B-V-586AGRJ" at bounding box center [297, 369] width 83 height 15
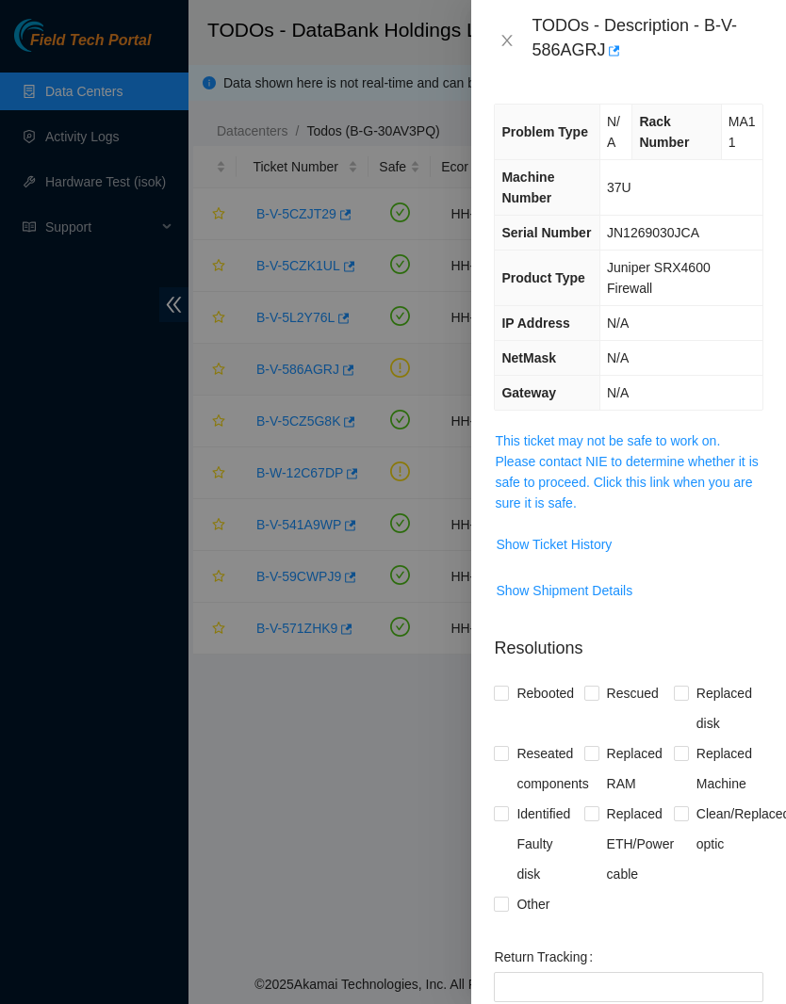
click at [599, 555] on span "Show Ticket History" at bounding box center [554, 544] width 116 height 21
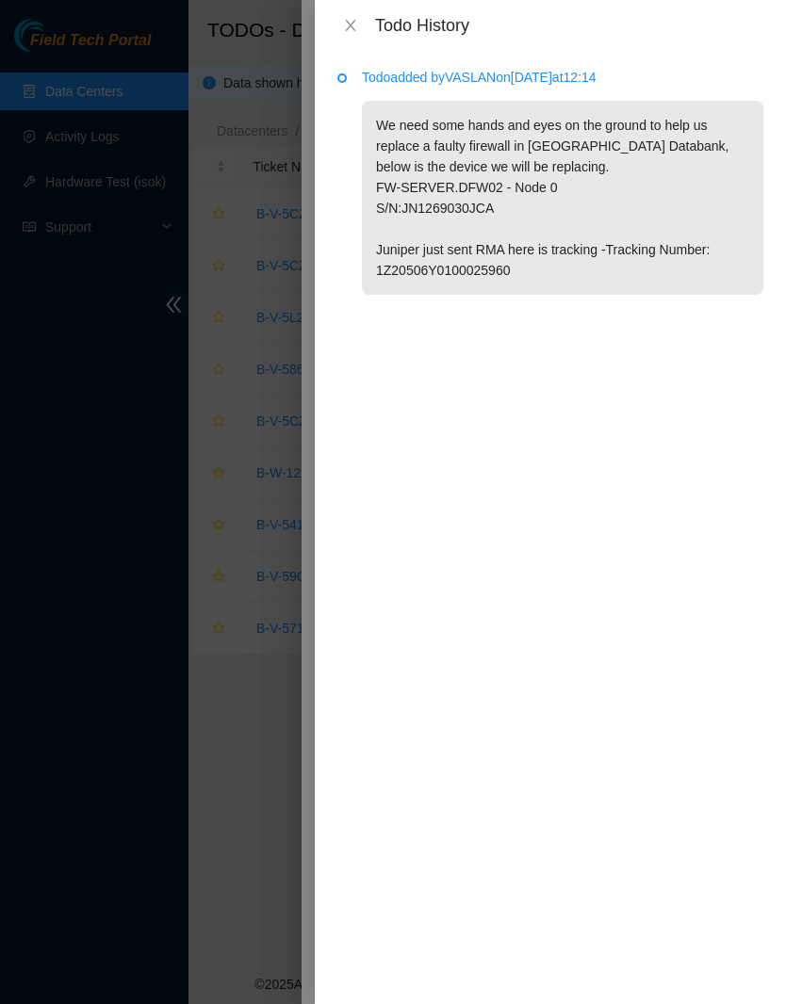
click at [363, 22] on button "Close" at bounding box center [350, 26] width 26 height 18
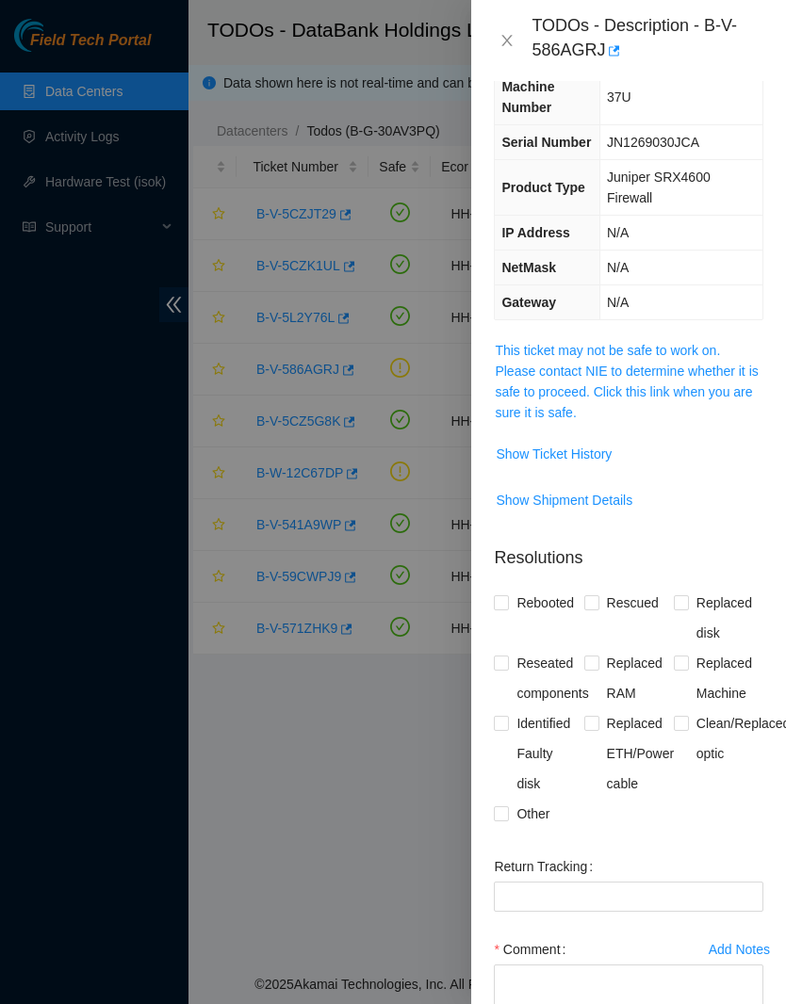
scroll to position [94, 0]
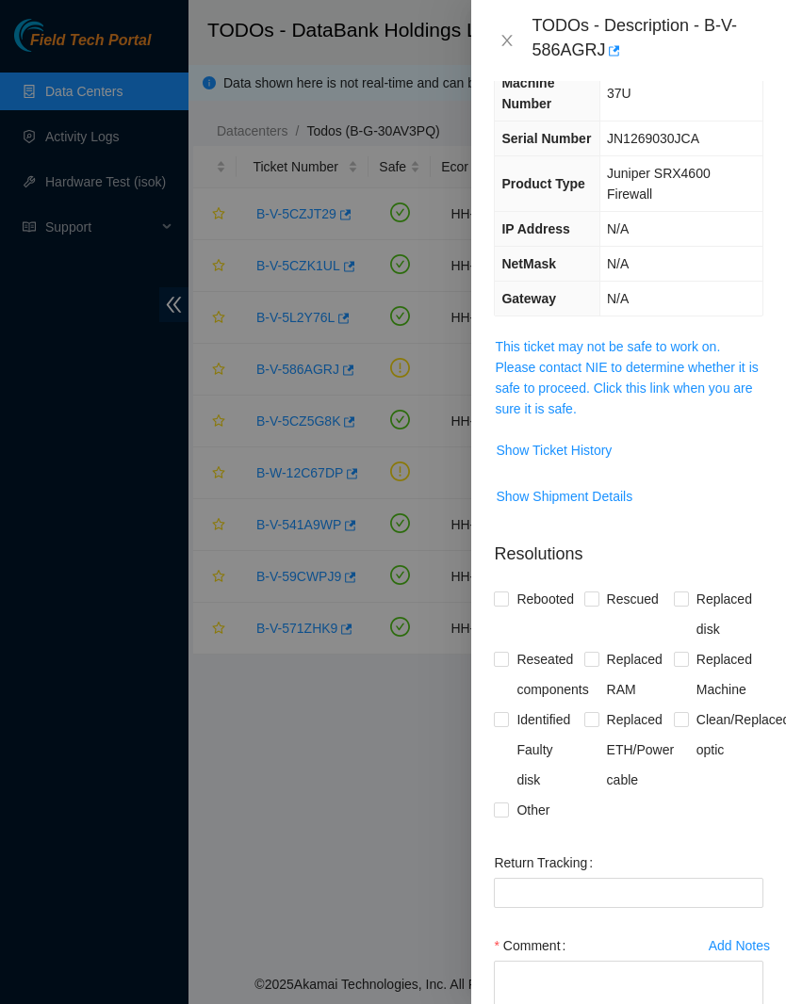
click at [595, 461] on span "Show Ticket History" at bounding box center [554, 450] width 116 height 21
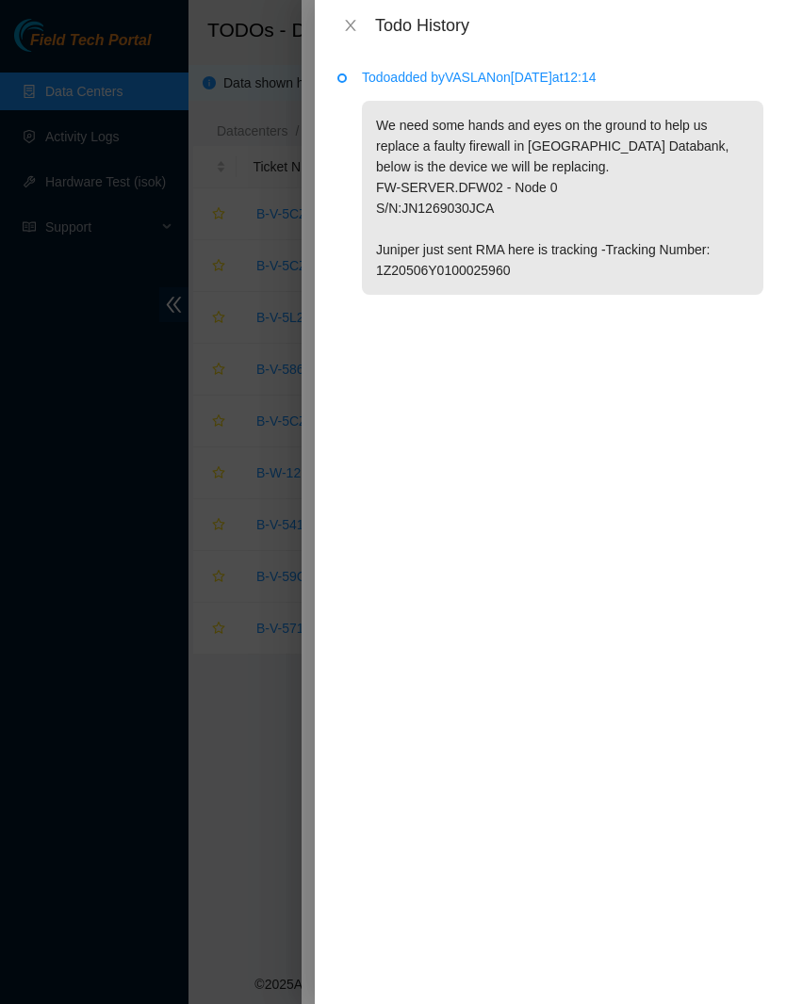
click at [346, 30] on icon "close" at bounding box center [350, 25] width 10 height 11
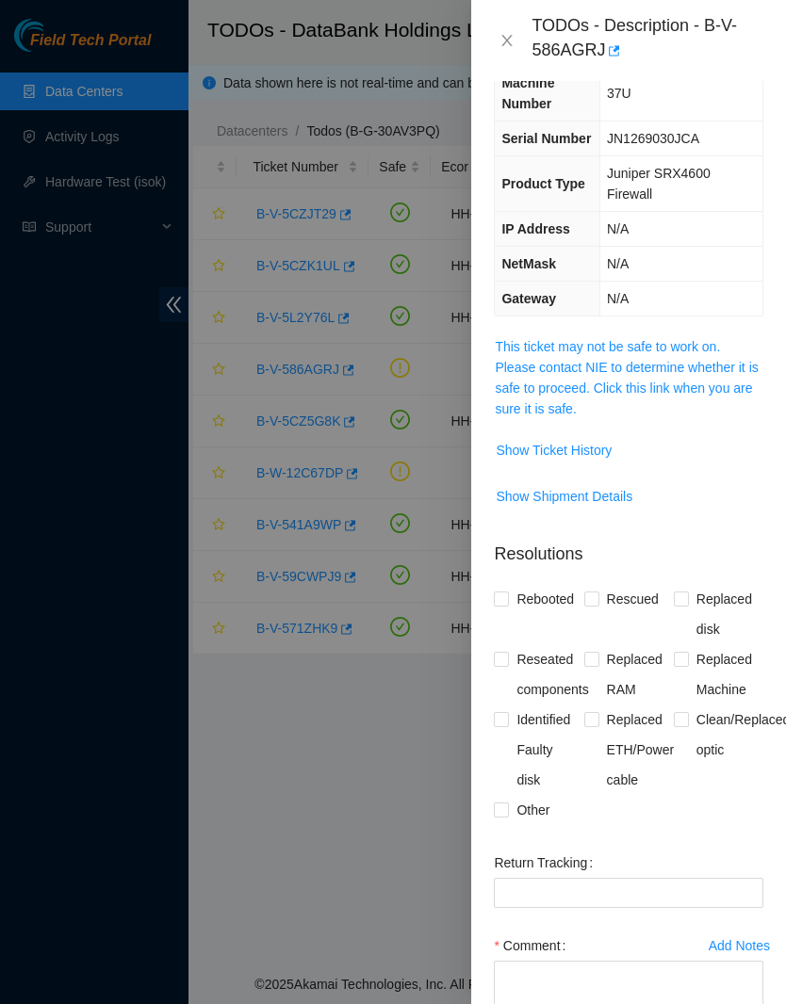
click at [611, 461] on span "Show Ticket History" at bounding box center [554, 450] width 116 height 21
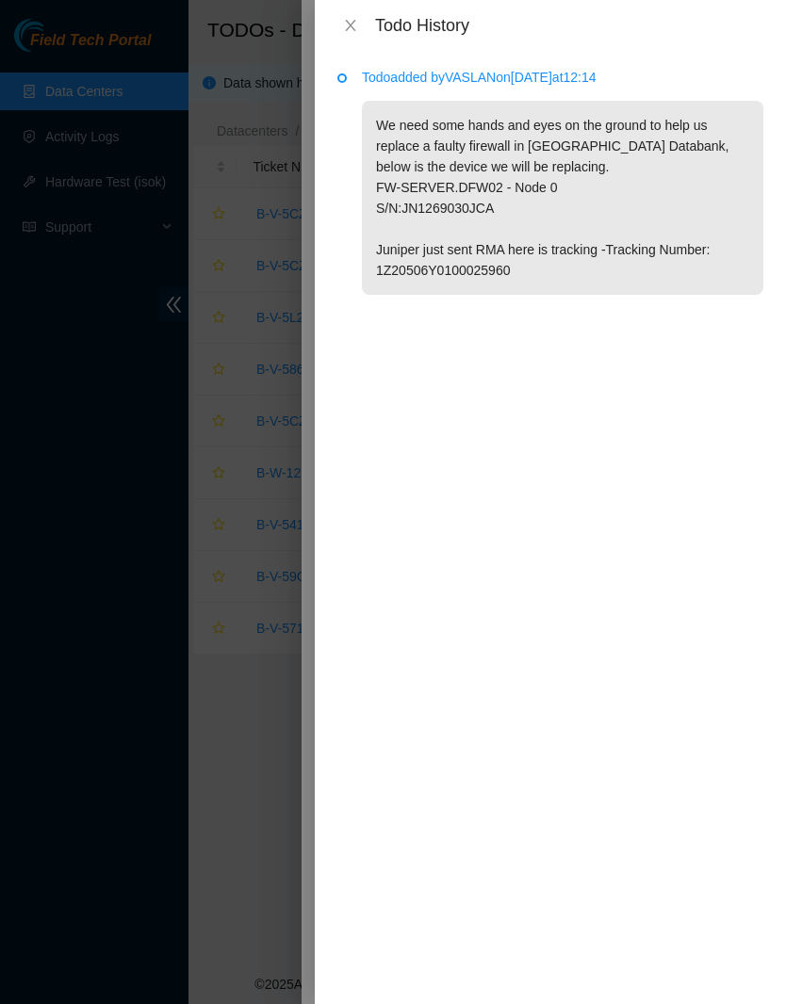
click at [351, 27] on icon "close" at bounding box center [350, 25] width 10 height 11
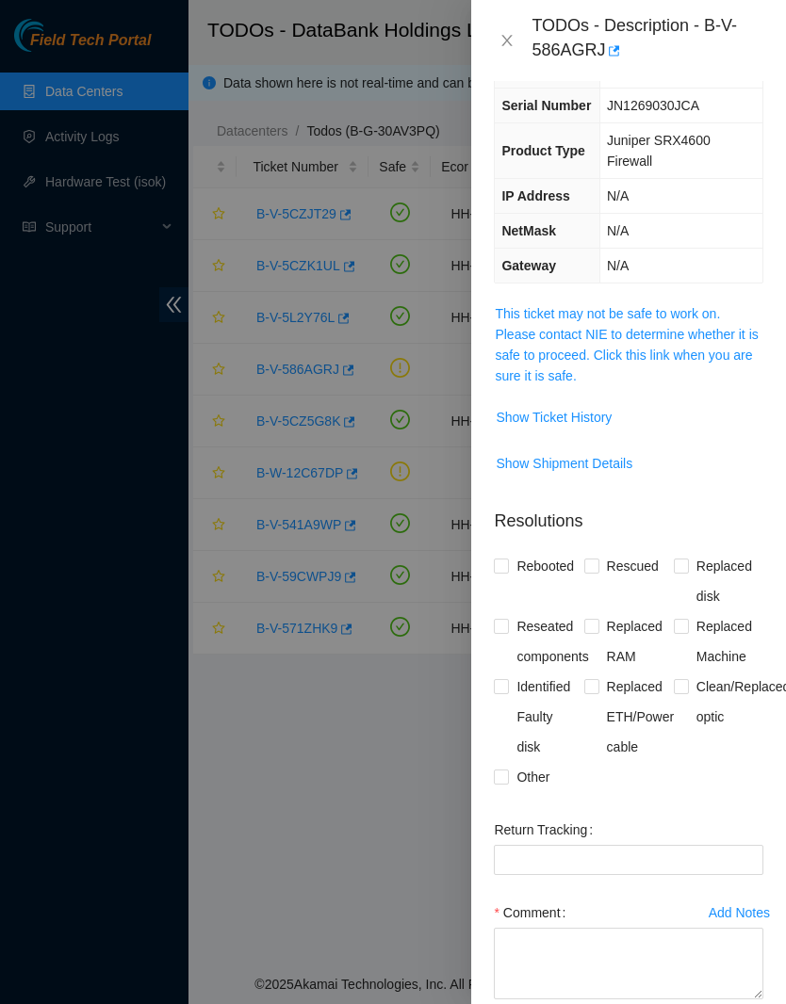
scroll to position [125, 0]
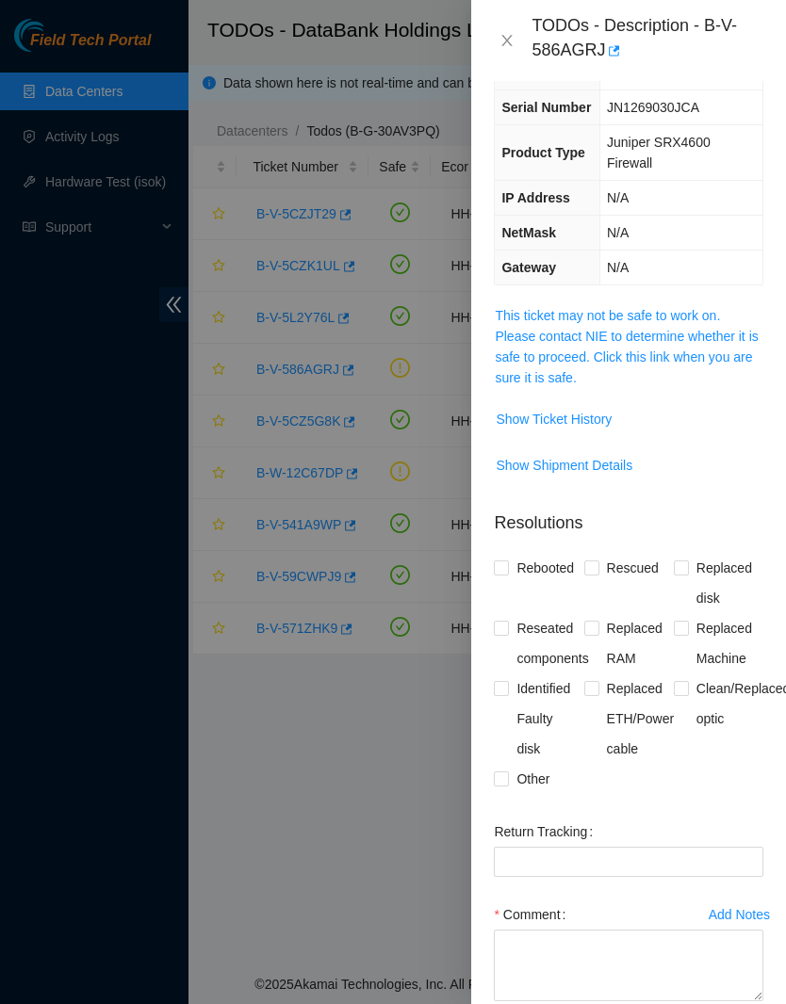
click at [510, 42] on icon "close" at bounding box center [507, 40] width 10 height 11
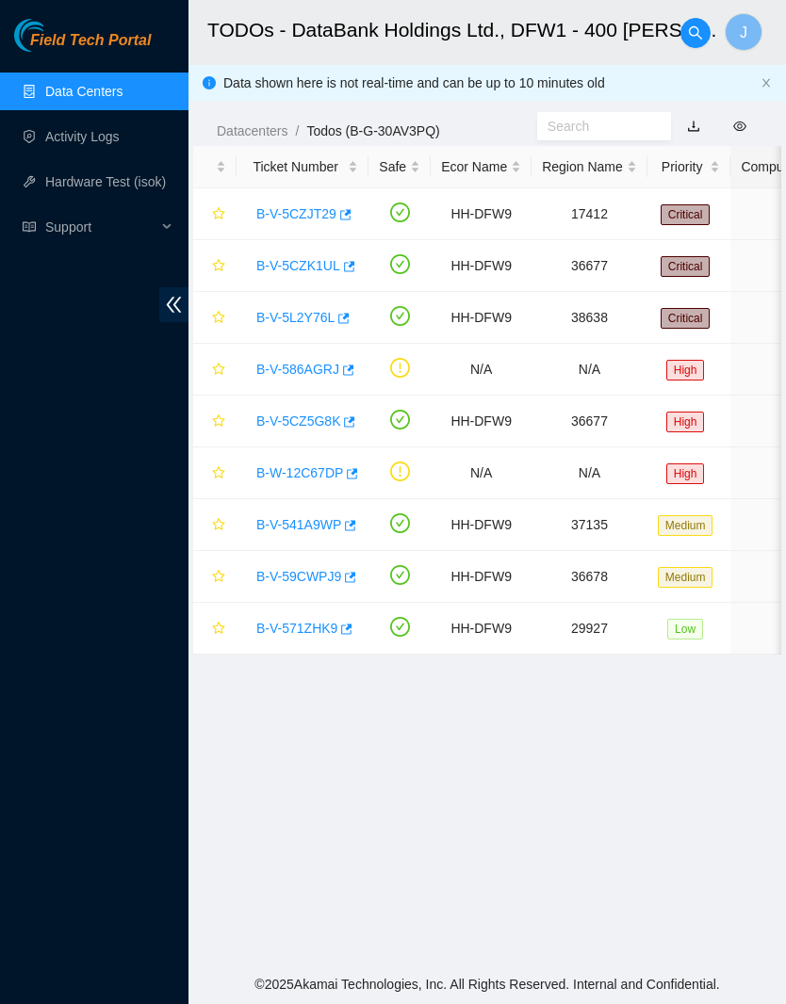
scroll to position [0, 0]
click at [301, 363] on link "B-V-586AGRJ" at bounding box center [297, 369] width 83 height 15
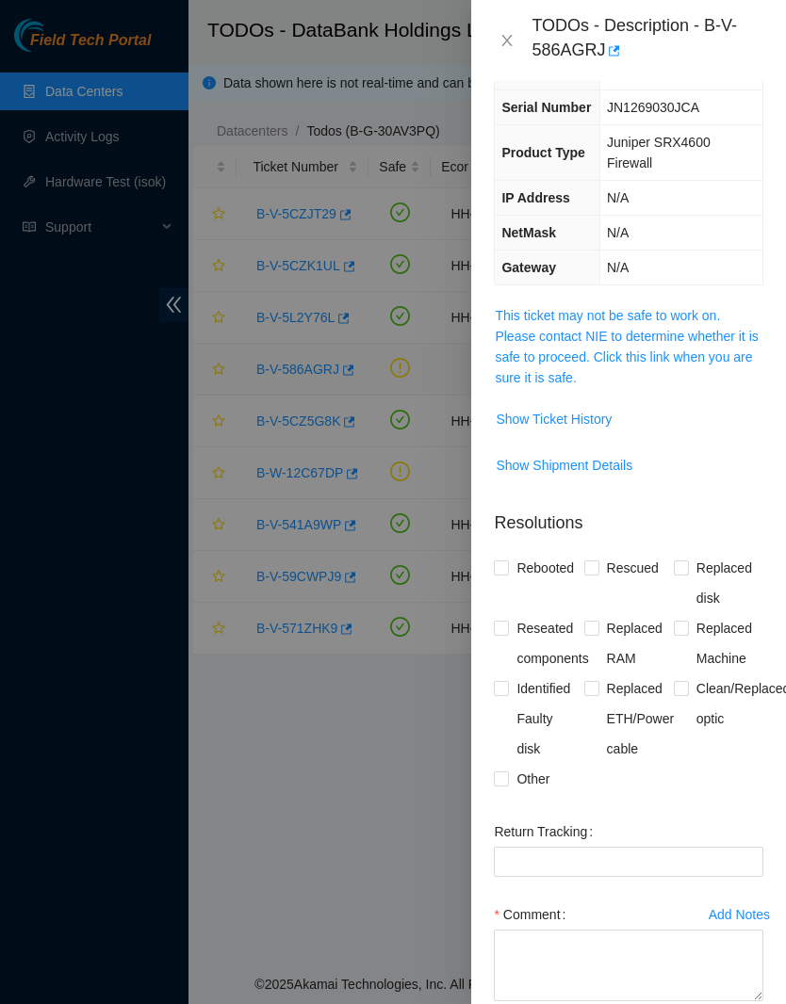
click at [582, 430] on span "Show Ticket History" at bounding box center [554, 419] width 116 height 21
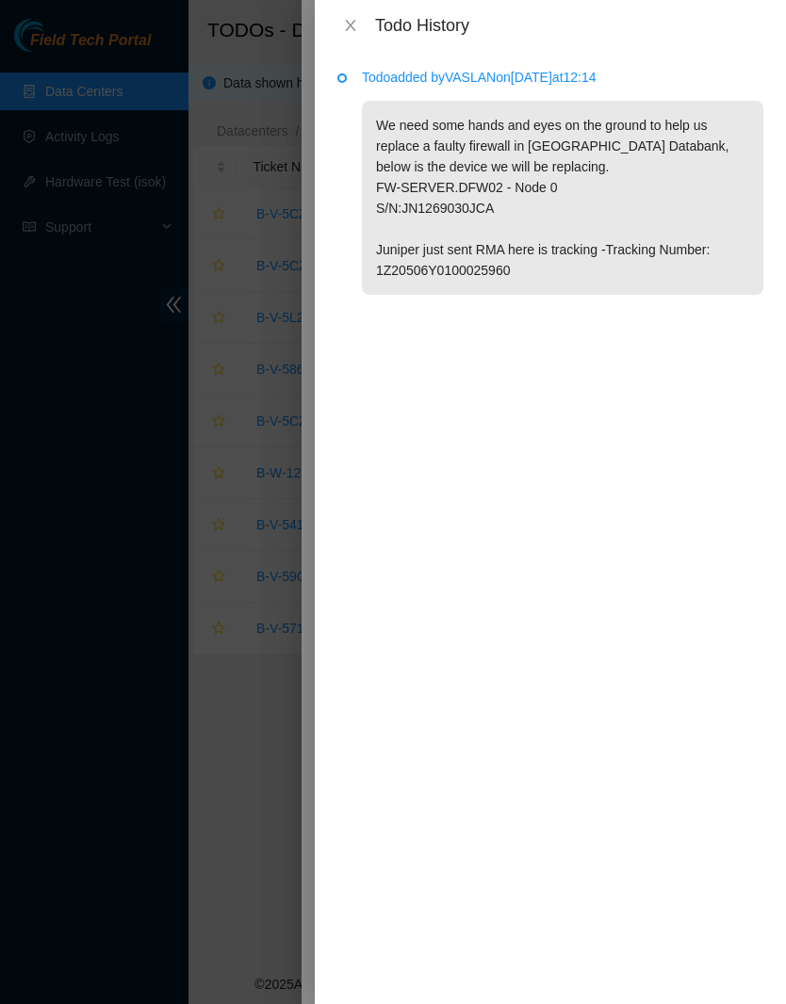
click at [341, 42] on div "Todo History" at bounding box center [550, 25] width 471 height 51
click at [366, 24] on div "Todo History" at bounding box center [550, 25] width 426 height 21
click at [343, 26] on icon "close" at bounding box center [350, 25] width 15 height 15
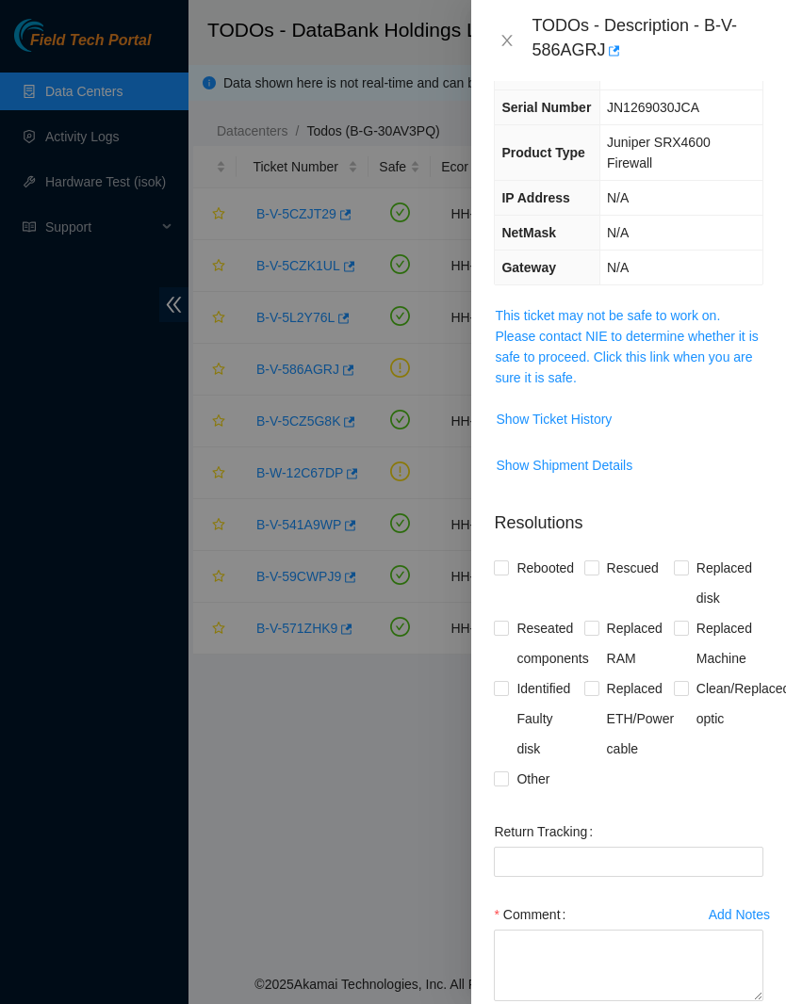
click at [506, 43] on icon "close" at bounding box center [506, 40] width 15 height 15
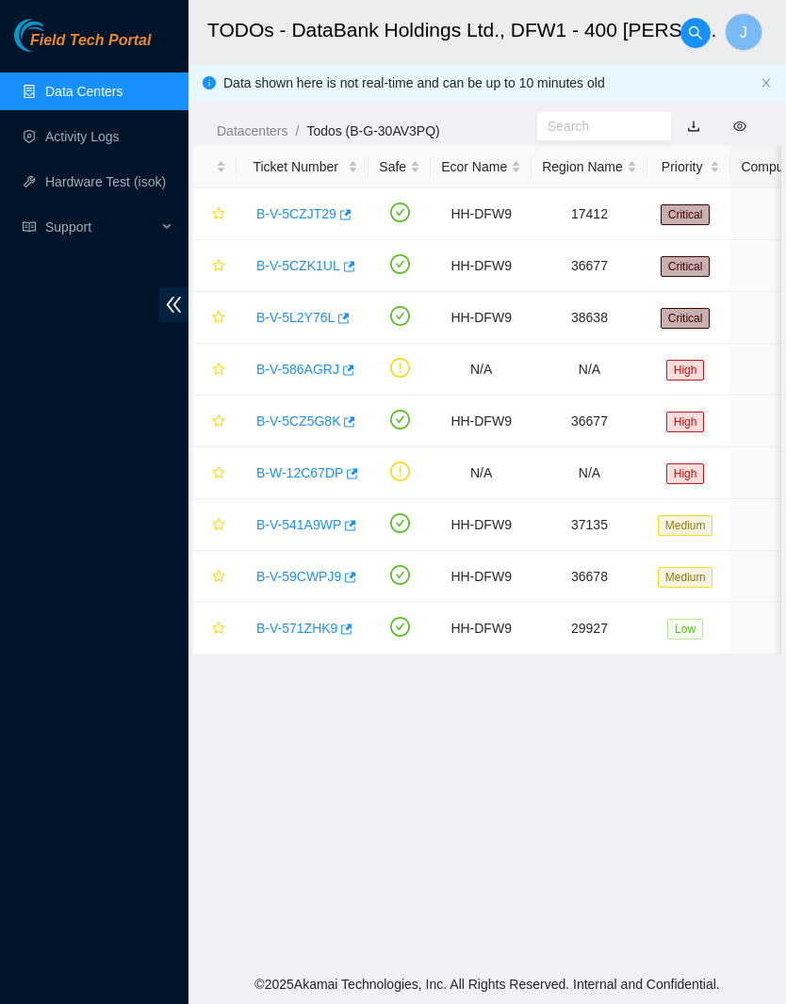
click at [304, 192] on td "B-V-5CZJT29" at bounding box center [302, 214] width 132 height 52
click at [283, 220] on link "B-V-5CZJT29" at bounding box center [296, 213] width 80 height 15
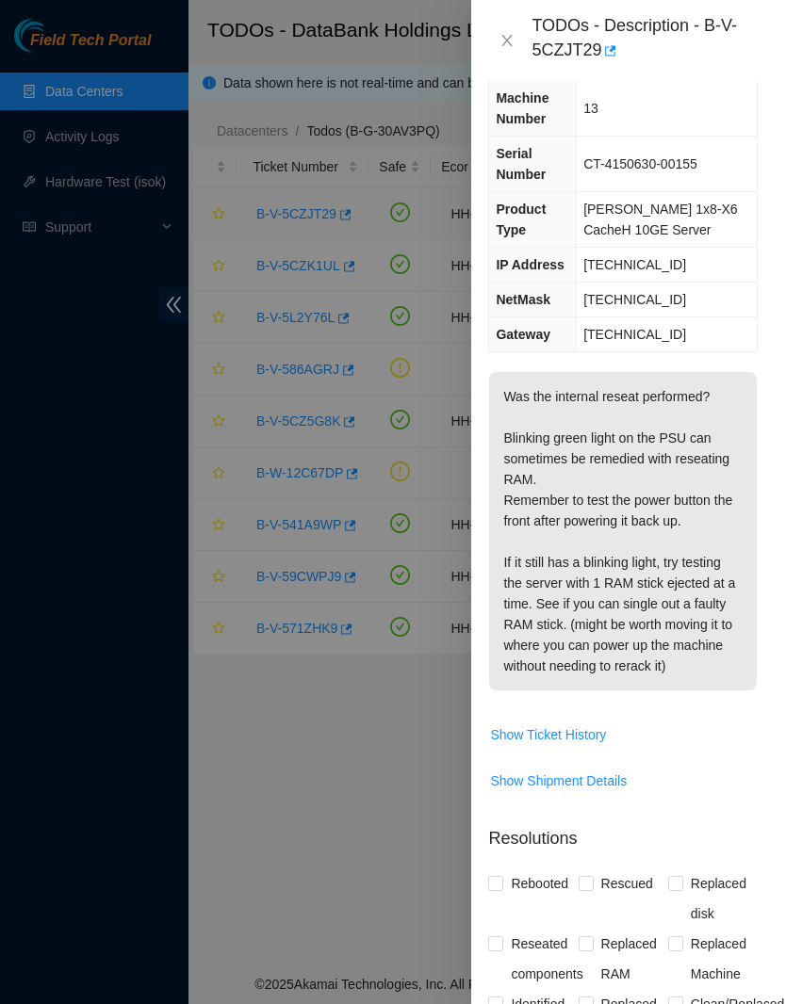
click at [504, 41] on icon "close" at bounding box center [506, 40] width 15 height 15
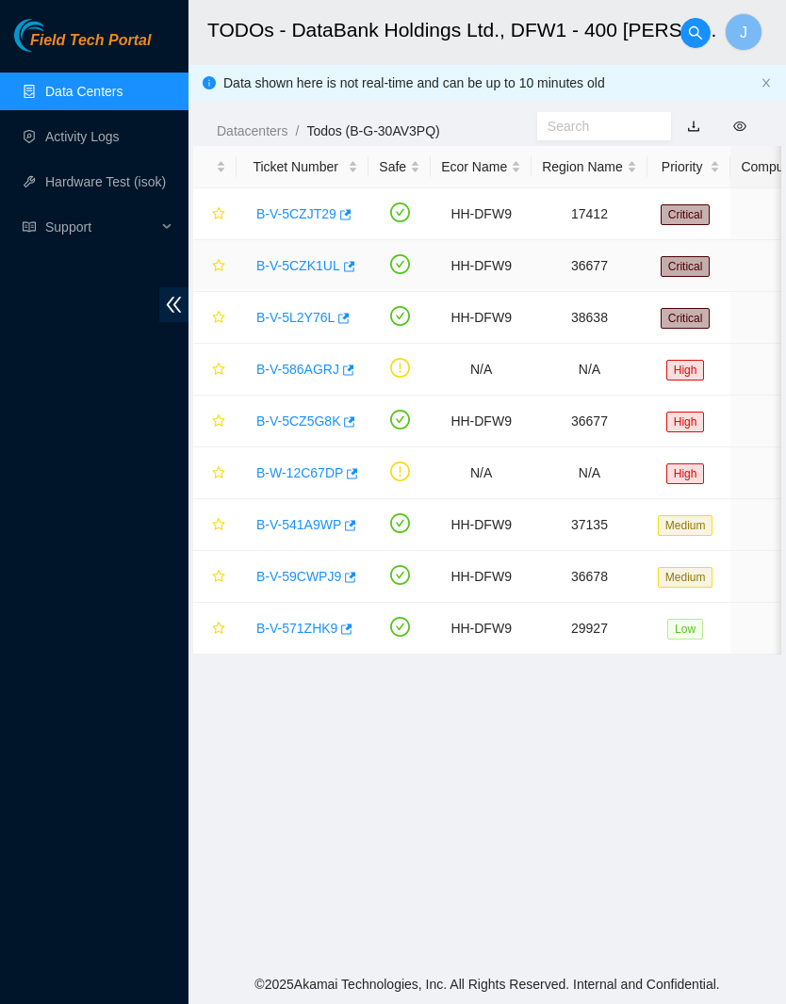
click at [286, 269] on link "B-V-5CZK1UL" at bounding box center [298, 265] width 84 height 15
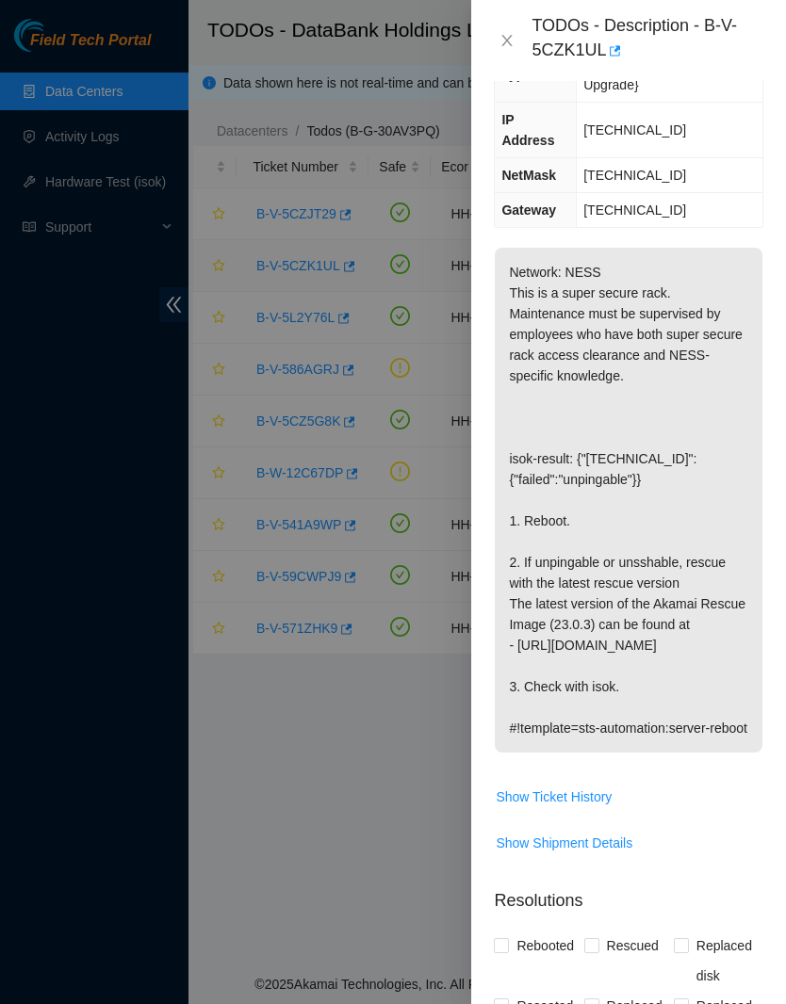
scroll to position [245, -1]
click at [508, 37] on icon "close" at bounding box center [506, 40] width 15 height 15
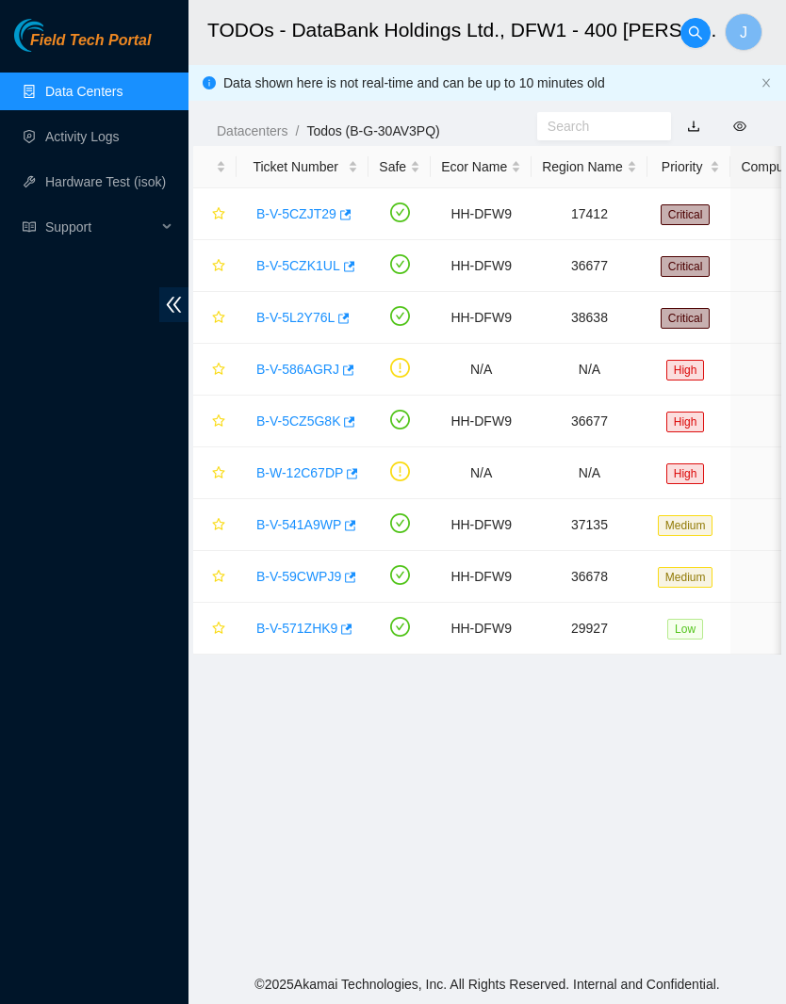
scroll to position [190, 0]
click at [299, 317] on link "B-V-5L2Y76L" at bounding box center [295, 317] width 78 height 15
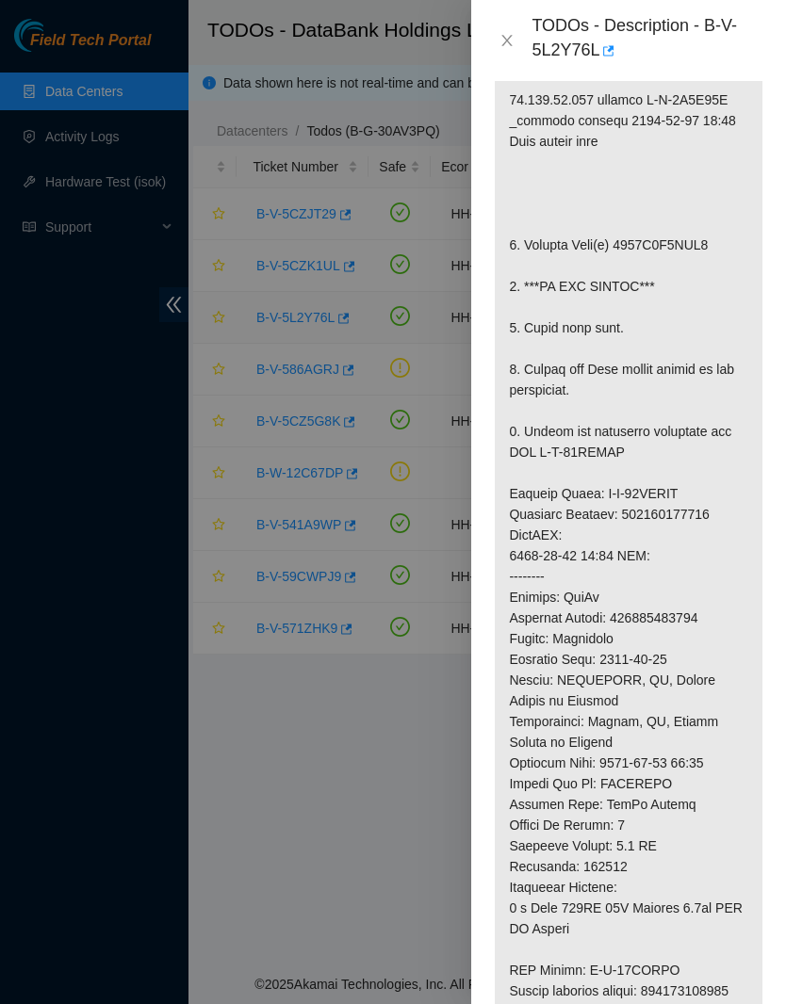
scroll to position [465, -1]
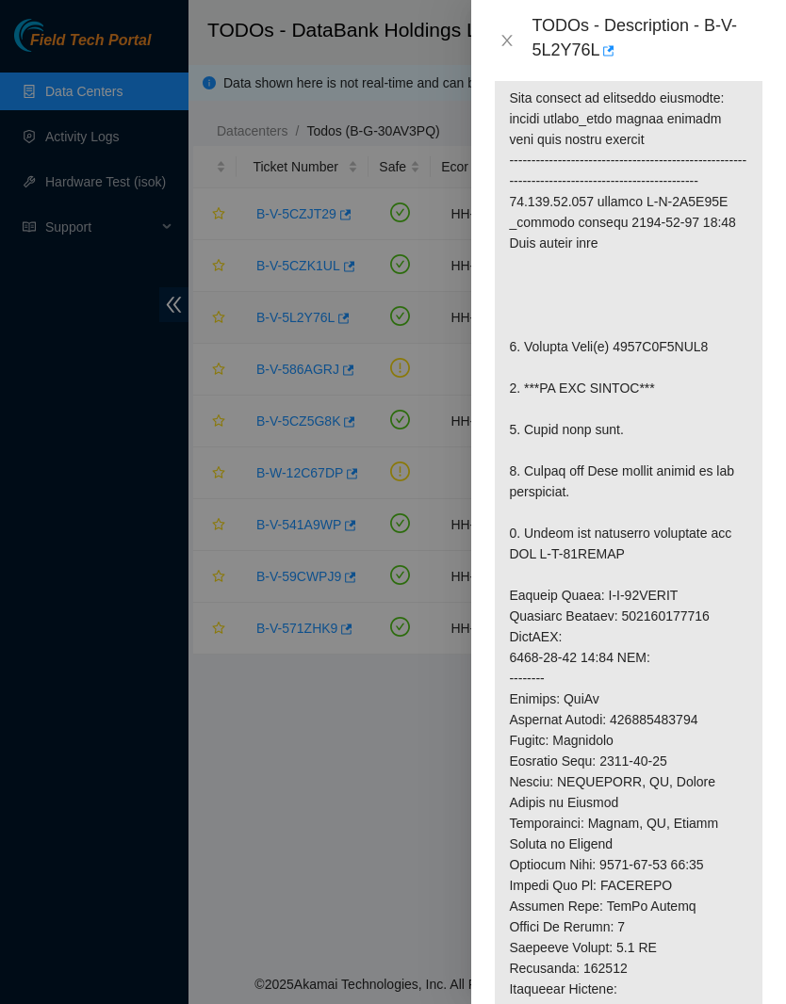
click at [509, 46] on icon "close" at bounding box center [506, 40] width 15 height 15
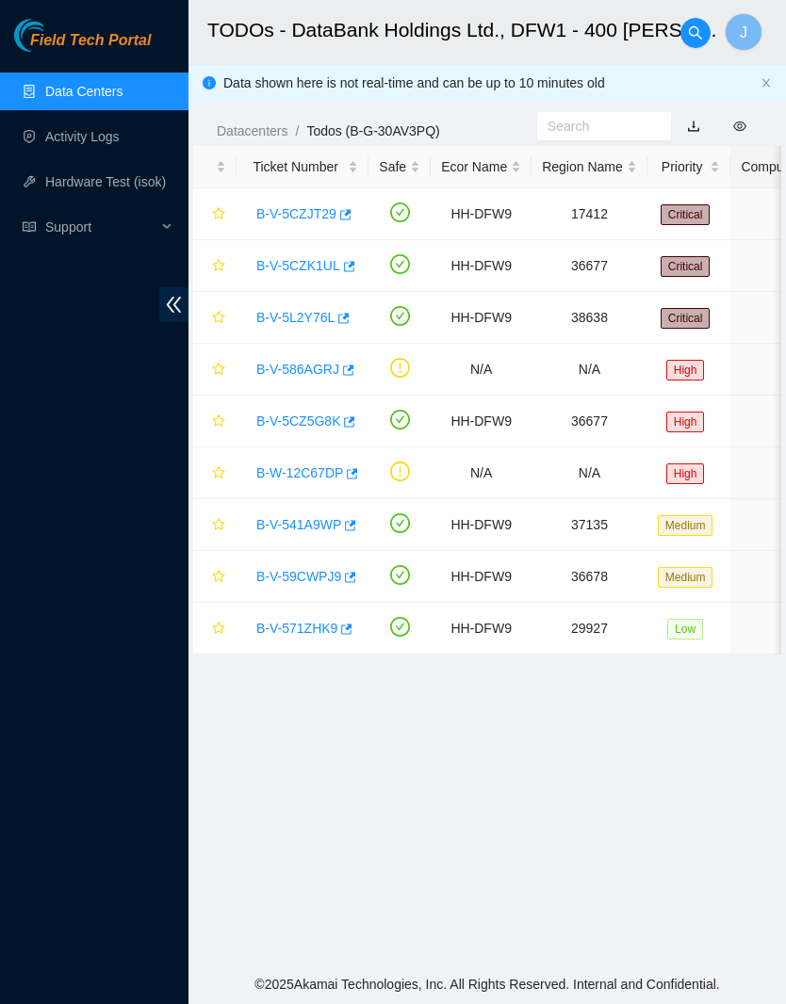
scroll to position [190, 0]
click at [295, 265] on link "B-V-5CZK1UL" at bounding box center [298, 265] width 84 height 15
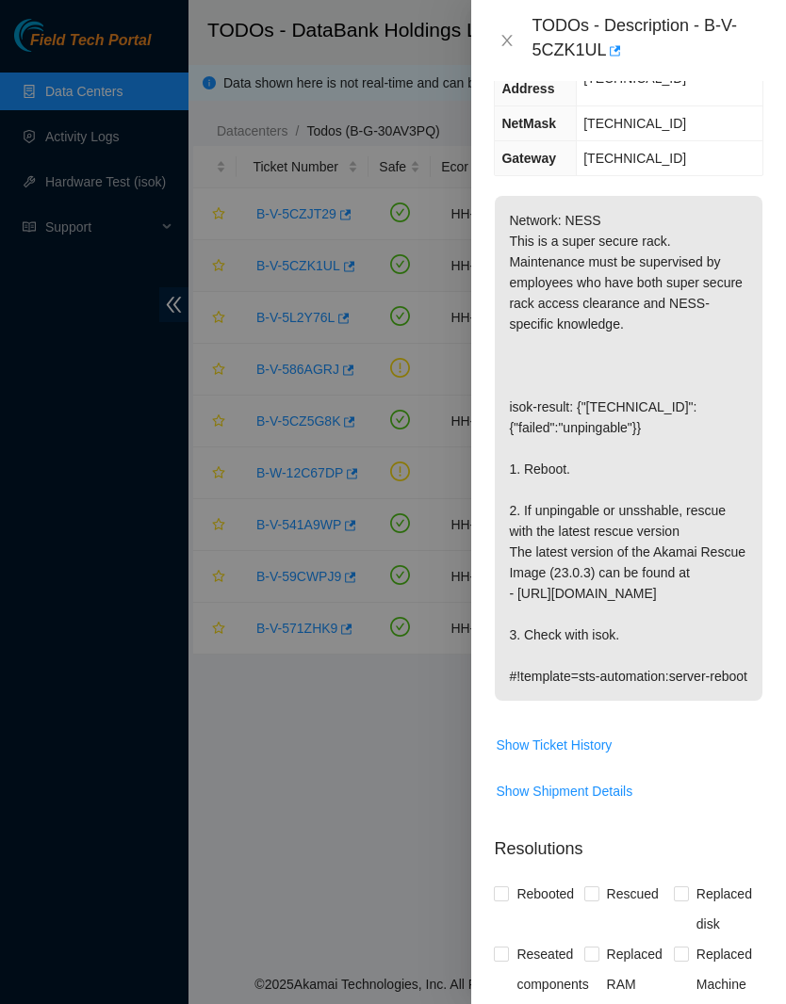
scroll to position [299, 0]
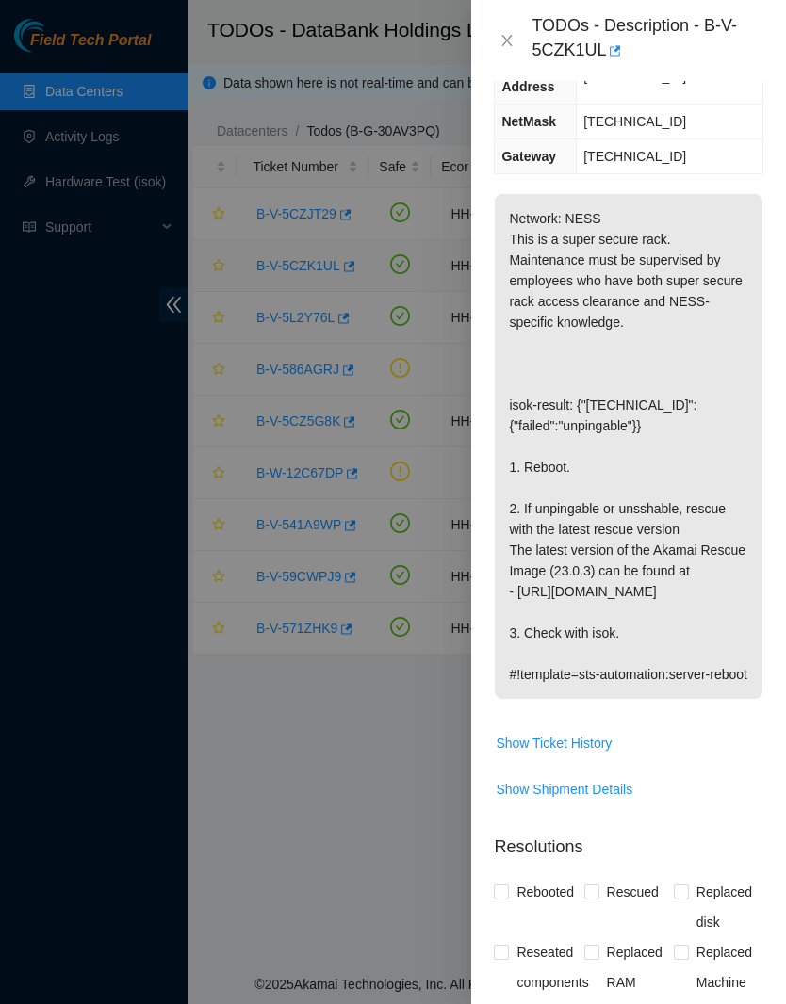
click at [512, 36] on icon "close" at bounding box center [507, 40] width 10 height 11
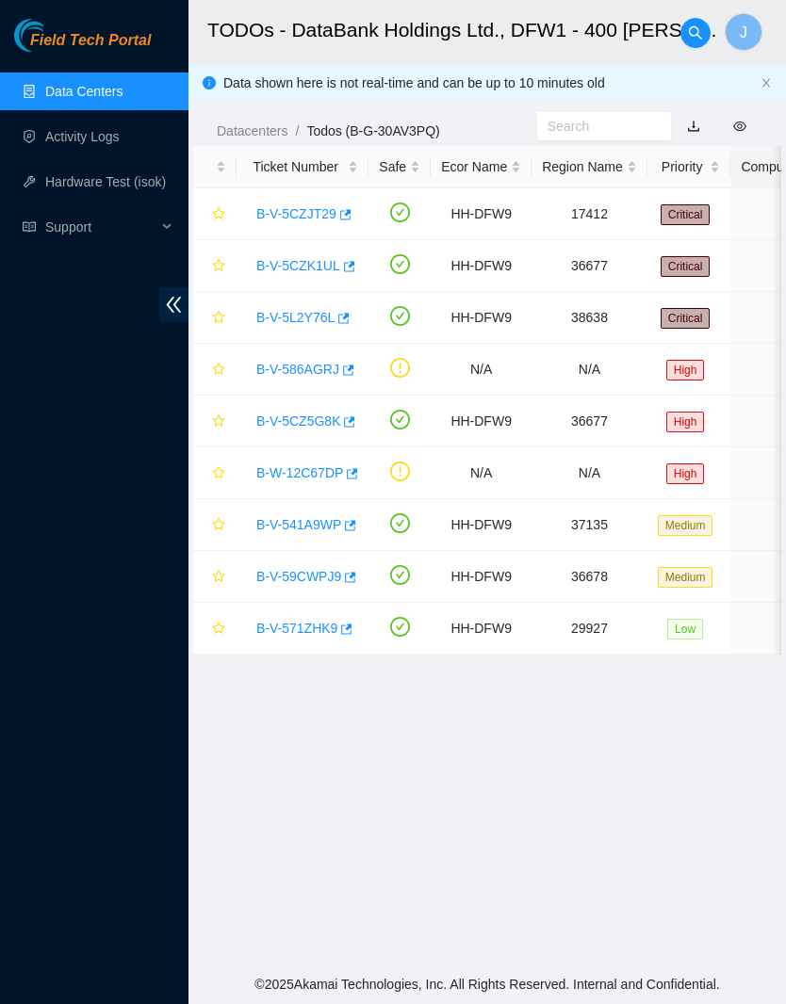
scroll to position [0, 0]
click at [319, 252] on div "B-V-5CZK1UL" at bounding box center [302, 266] width 111 height 30
click at [320, 267] on link "B-V-5CZK1UL" at bounding box center [298, 265] width 84 height 15
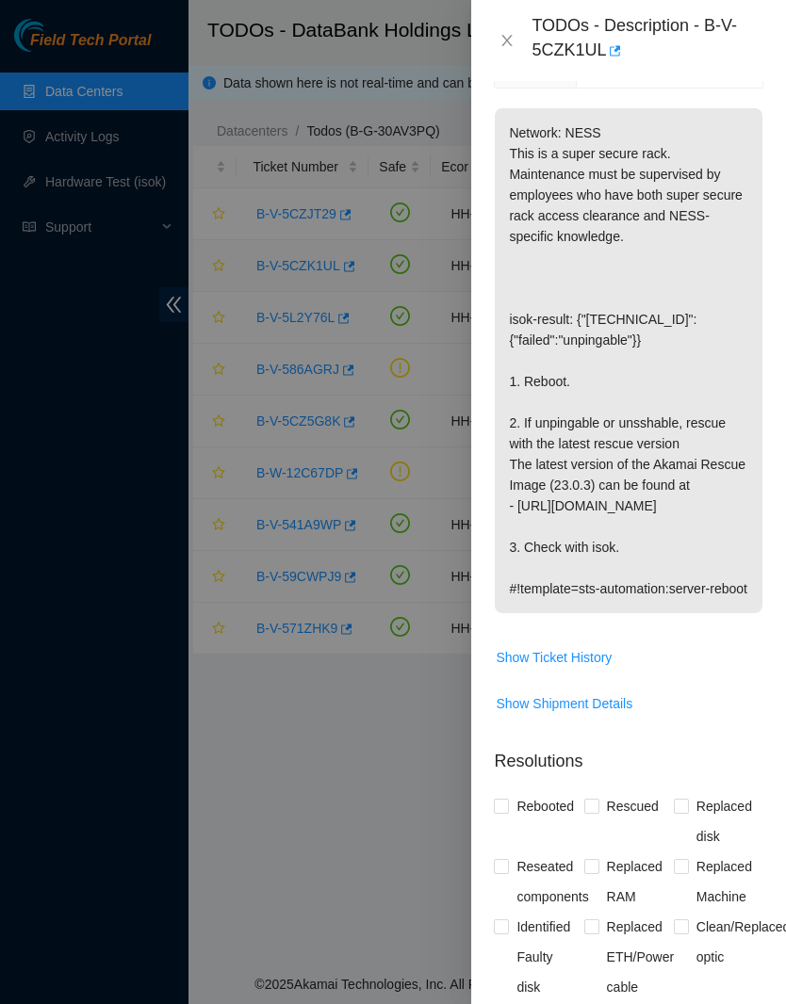
scroll to position [388, -1]
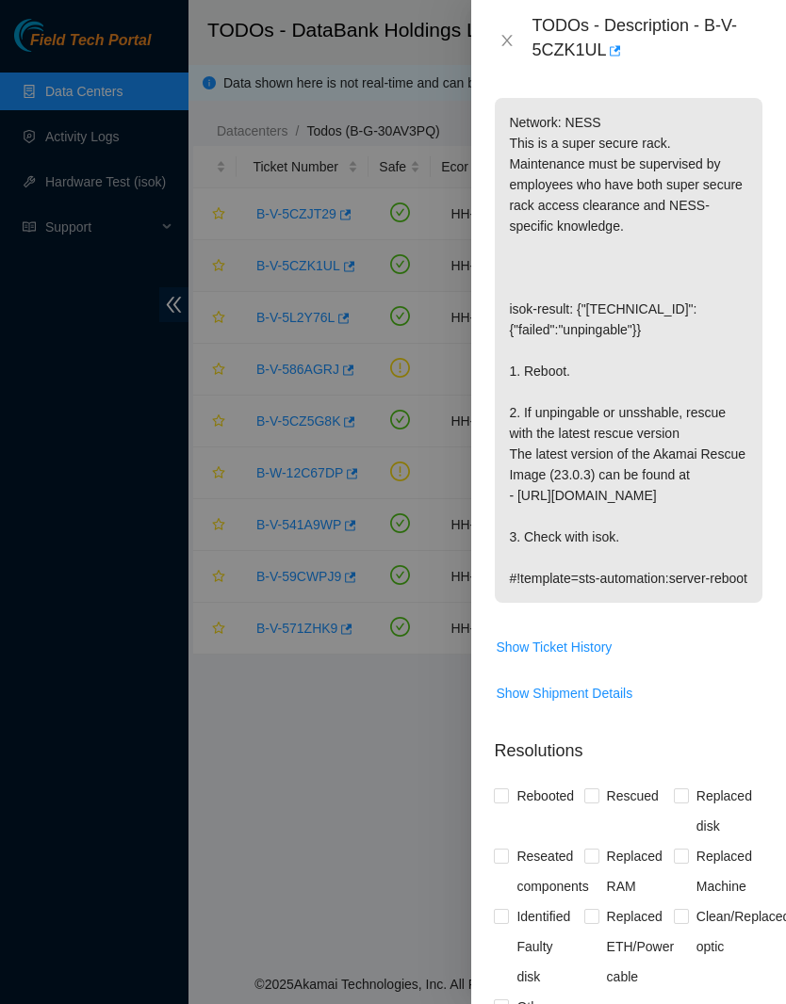
click at [507, 46] on icon "close" at bounding box center [506, 40] width 15 height 15
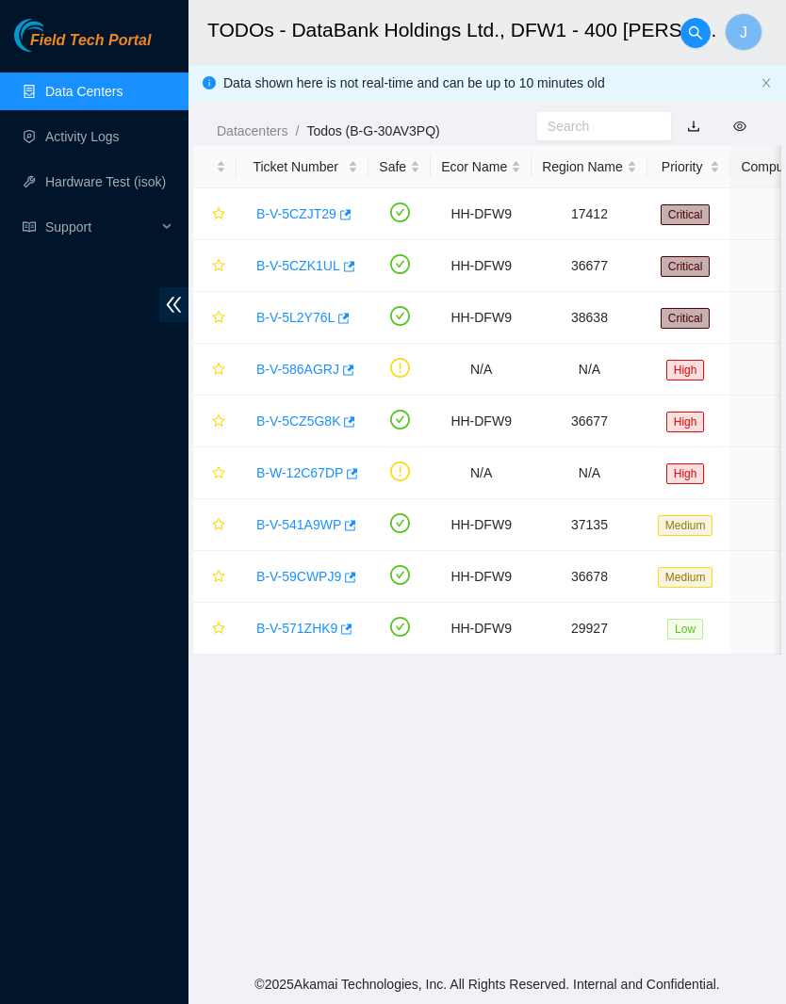
scroll to position [0, 0]
click at [299, 574] on link "B-V-59CWPJ9" at bounding box center [298, 576] width 85 height 15
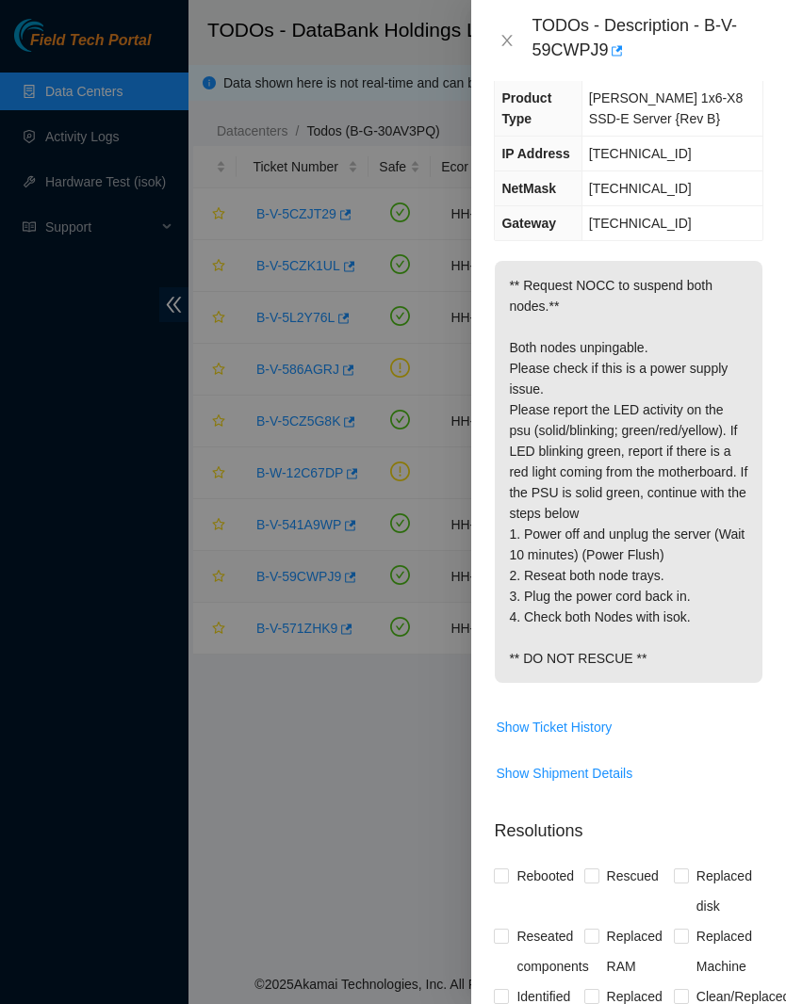
click at [505, 41] on icon "close" at bounding box center [506, 40] width 15 height 15
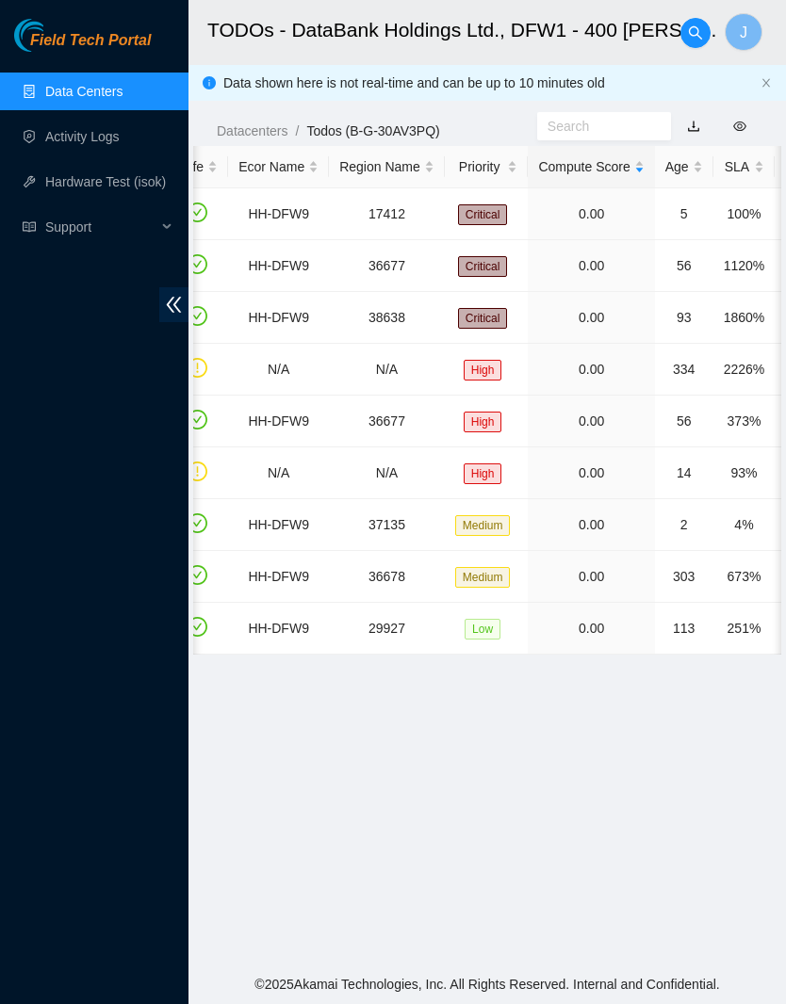
scroll to position [0, 230]
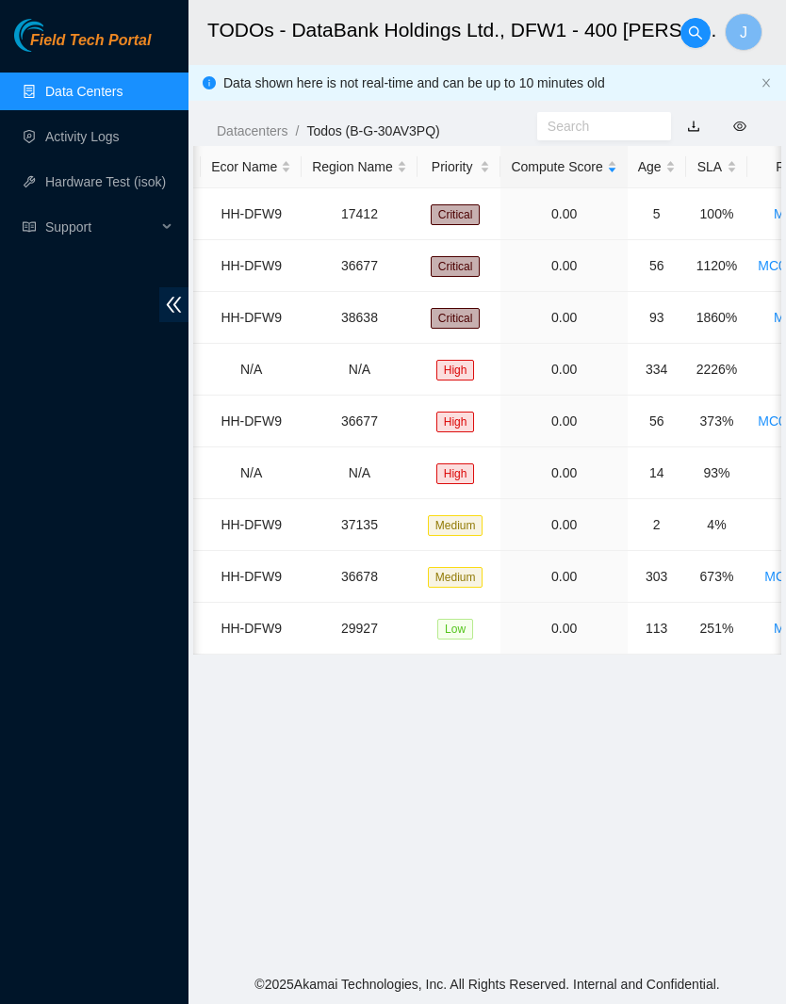
click at [61, 84] on link "Data Centers" at bounding box center [83, 91] width 77 height 15
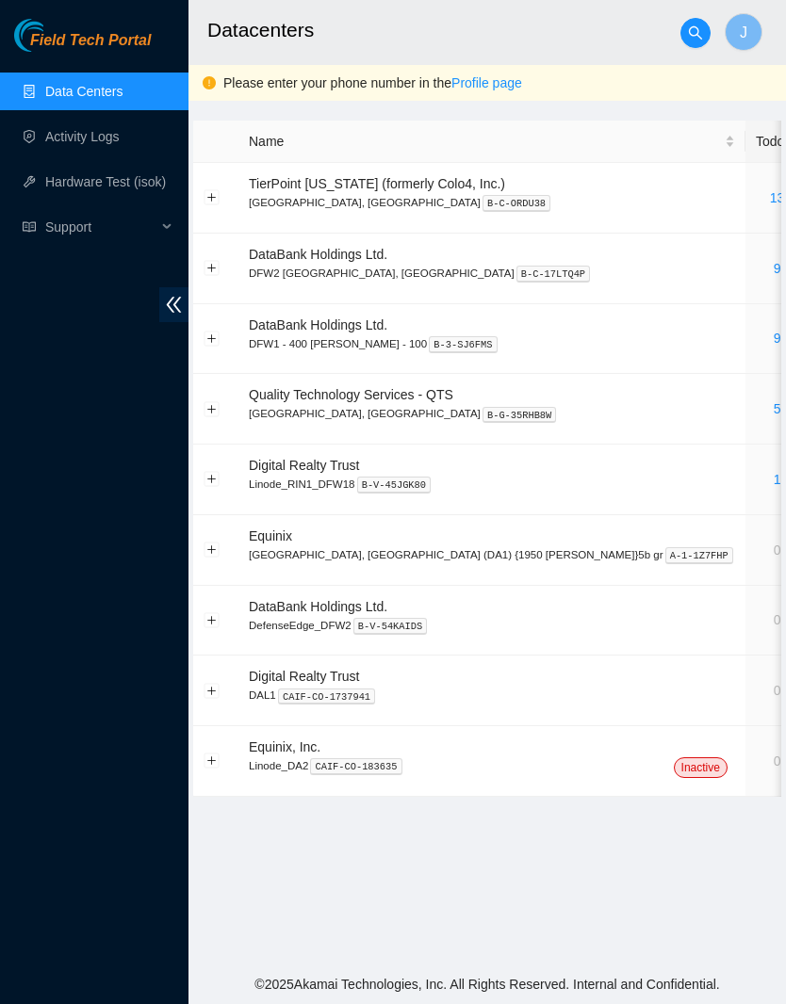
click at [206, 614] on button "Expand row" at bounding box center [211, 619] width 15 height 15
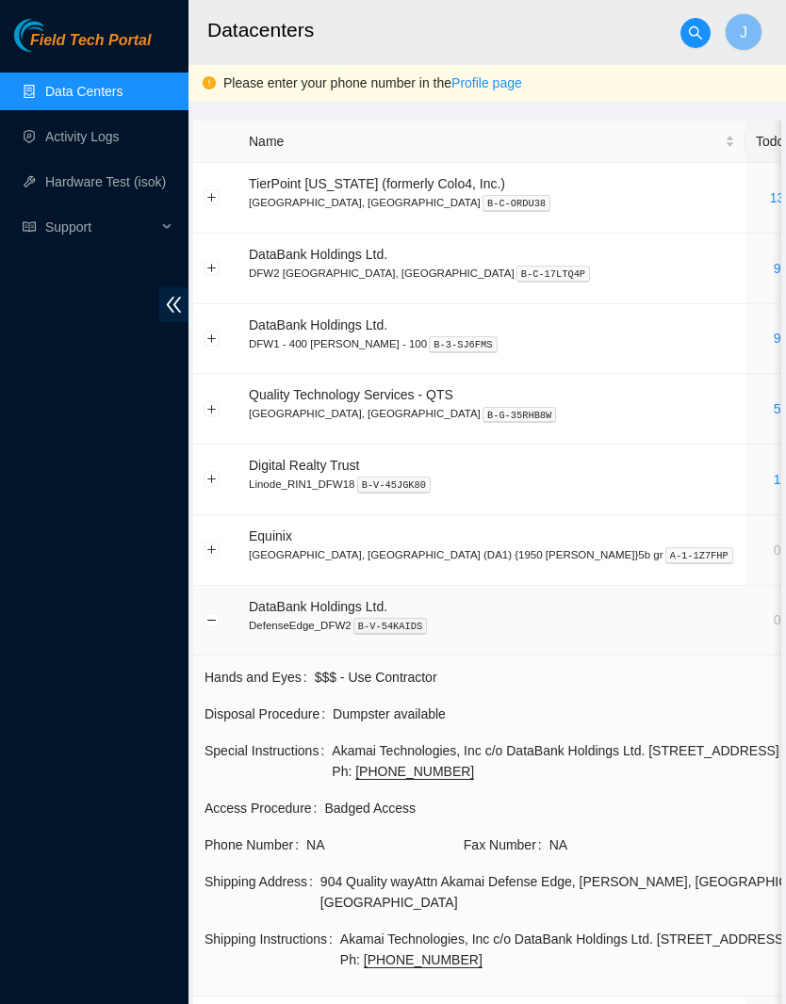
click at [214, 615] on button "Collapse row" at bounding box center [211, 619] width 15 height 15
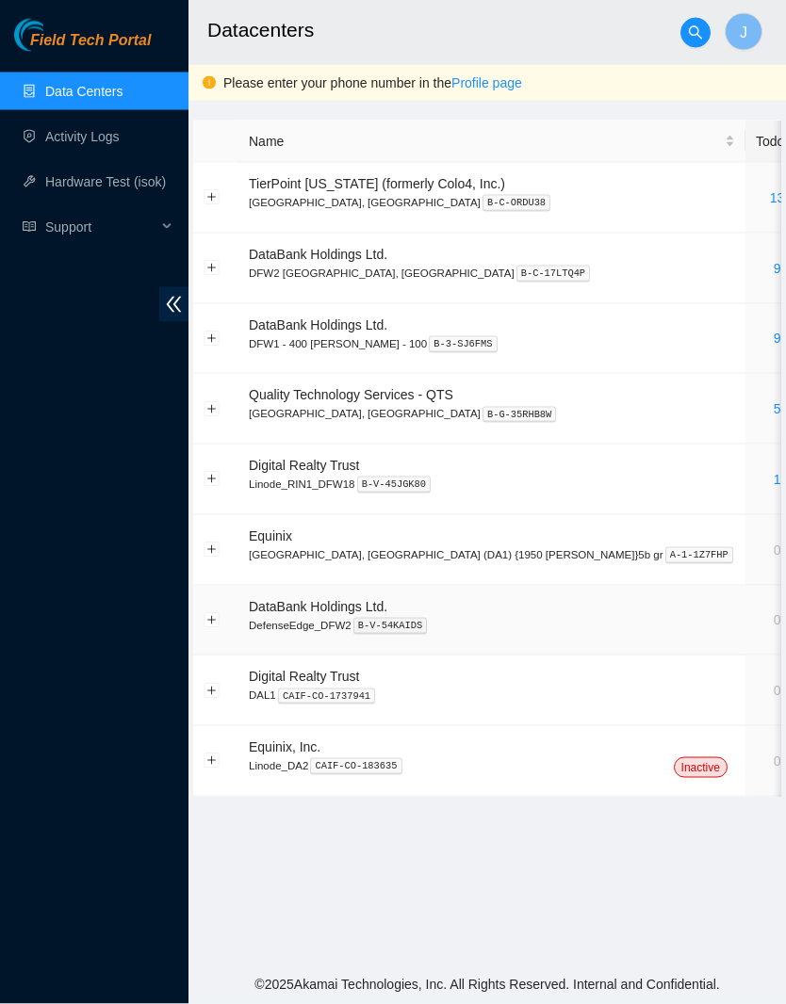
scroll to position [77, 0]
click at [50, 129] on link "Activity Logs" at bounding box center [82, 136] width 74 height 15
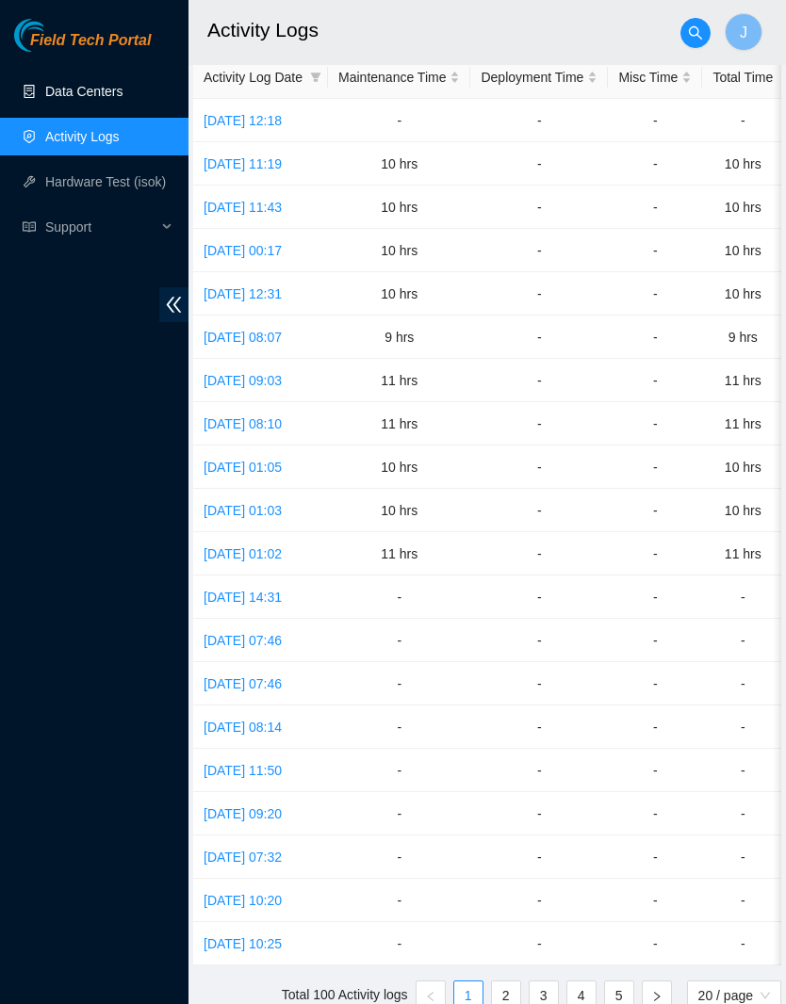
click at [60, 84] on link "Data Centers" at bounding box center [83, 91] width 77 height 15
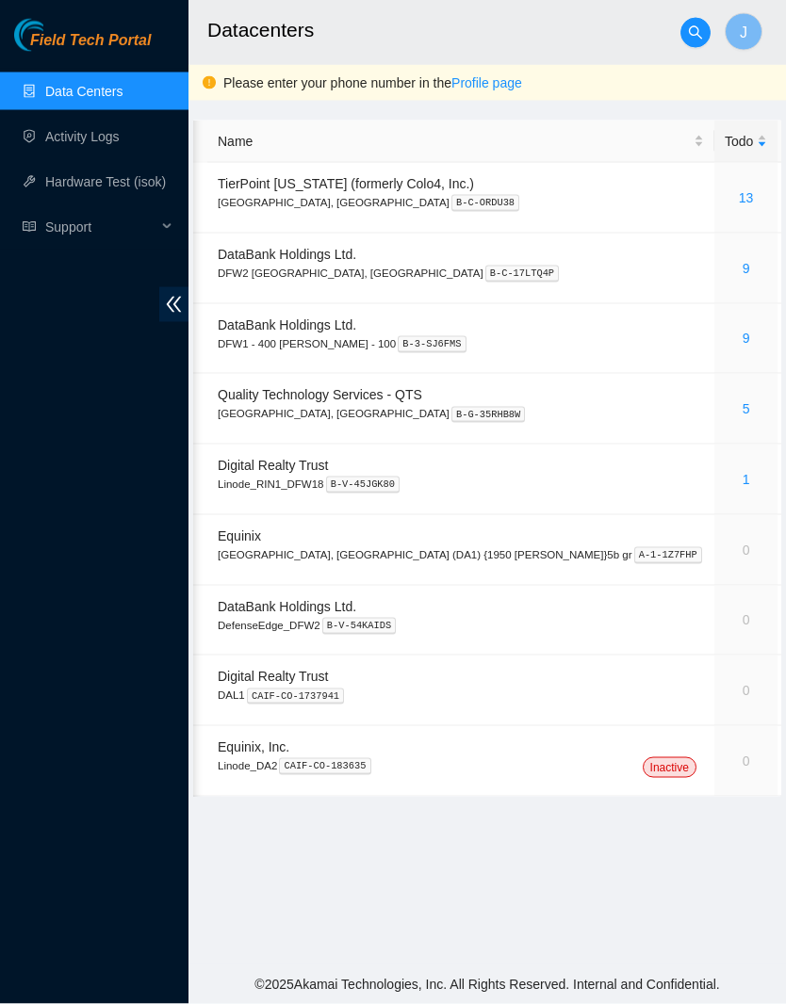
scroll to position [15, 0]
click at [742, 331] on link "9" at bounding box center [746, 338] width 8 height 15
